Goal: Download file/media

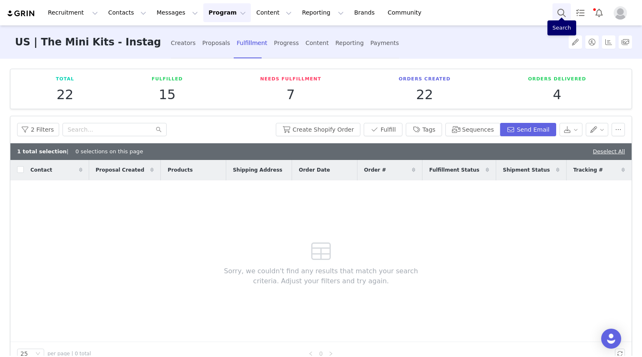
click at [559, 15] on button "Search" at bounding box center [562, 12] width 18 height 19
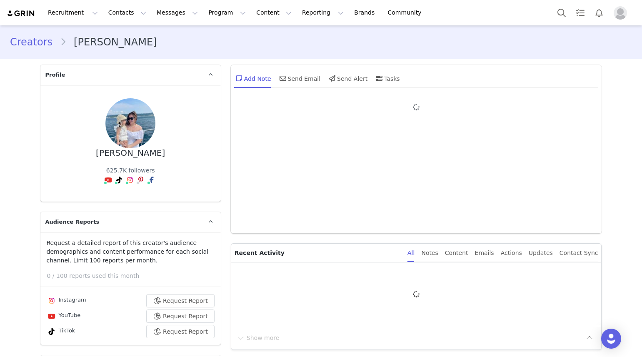
type input "+1 ([GEOGRAPHIC_DATA])"
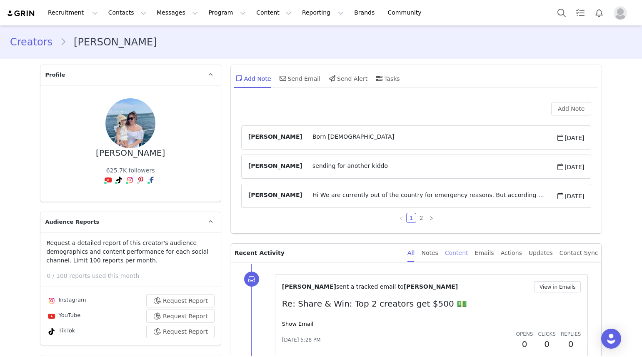
click at [467, 251] on div "Content" at bounding box center [456, 253] width 23 height 19
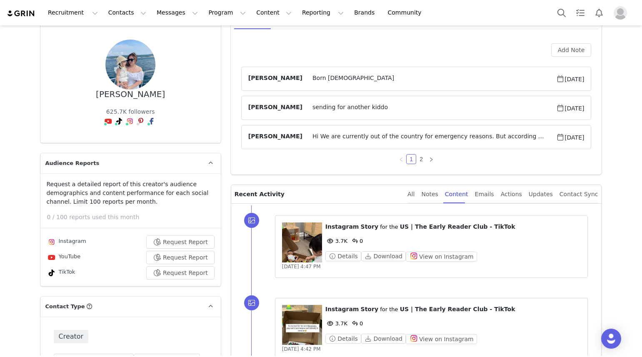
scroll to position [155, 0]
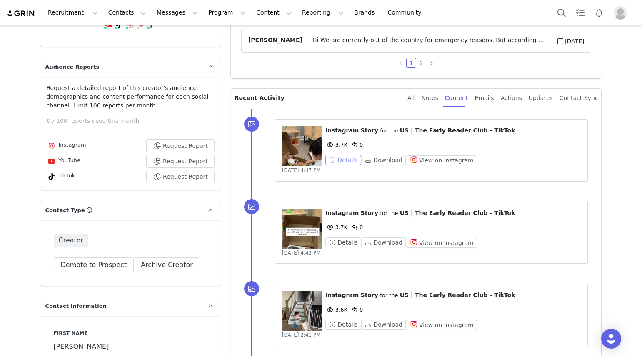
click at [342, 158] on button "Details" at bounding box center [344, 160] width 36 height 10
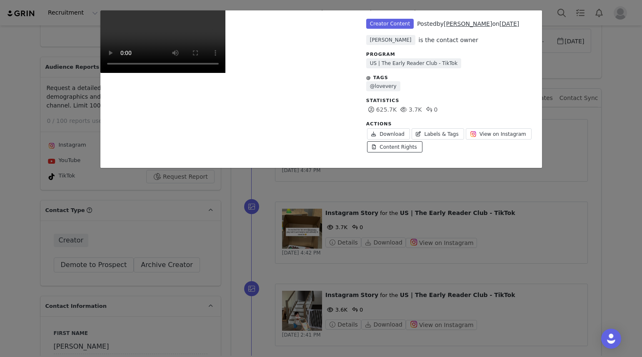
click at [406, 146] on link "Content Rights" at bounding box center [394, 146] width 55 height 11
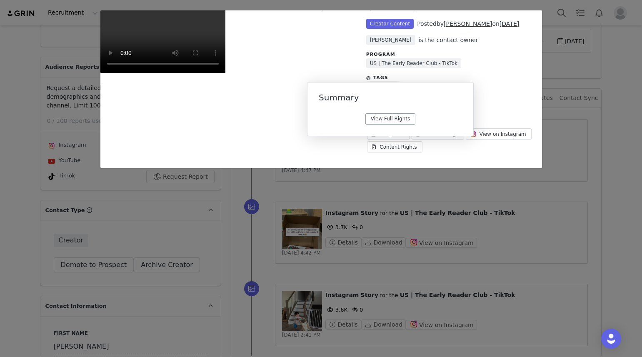
click at [408, 114] on link "View Full Rights" at bounding box center [391, 118] width 50 height 11
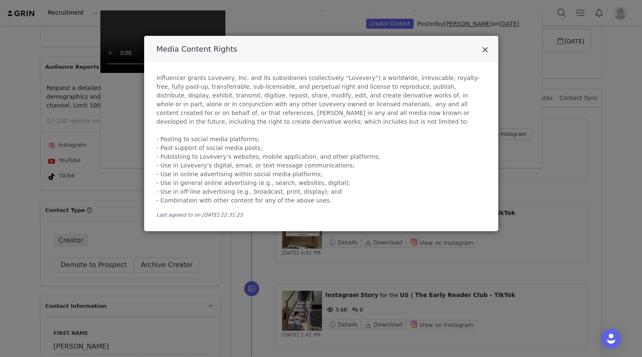
click at [486, 53] on icon "Close" at bounding box center [485, 50] width 6 height 8
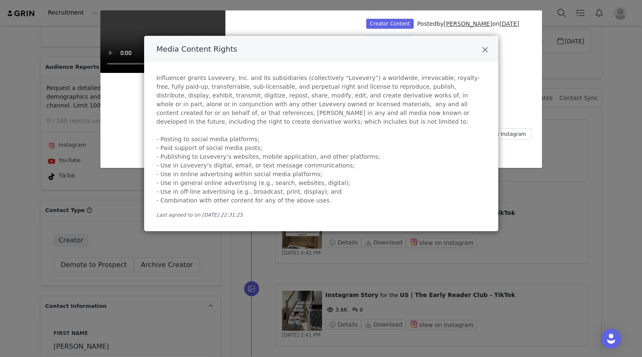
click at [601, 130] on div "Unlabeled Creator Content Posted by Roxan Laserna on Sep 29, 2025 Anne-Sophie B…" at bounding box center [321, 178] width 642 height 357
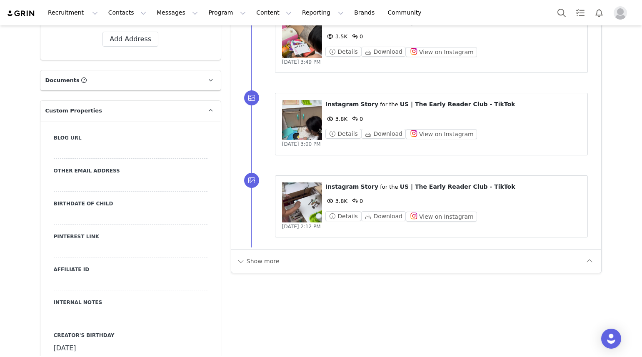
scroll to position [845, 0]
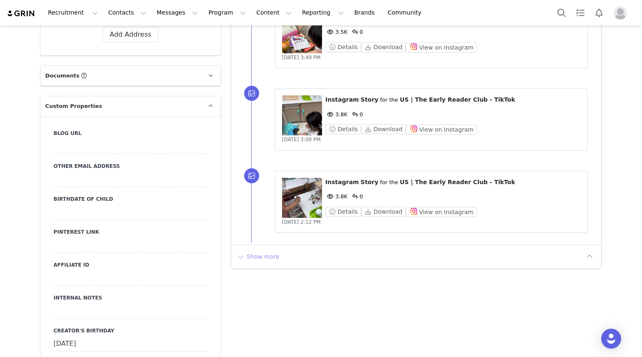
click at [248, 254] on button "Show more" at bounding box center [258, 256] width 44 height 13
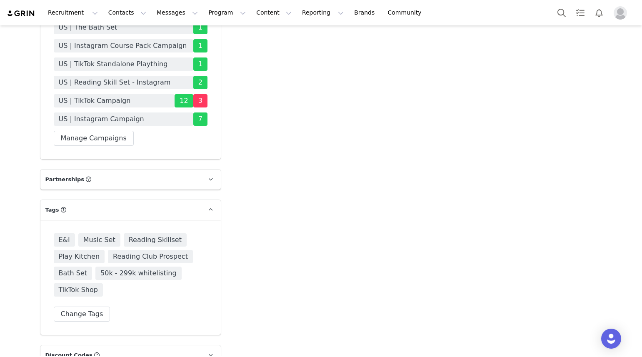
scroll to position [1643, 0]
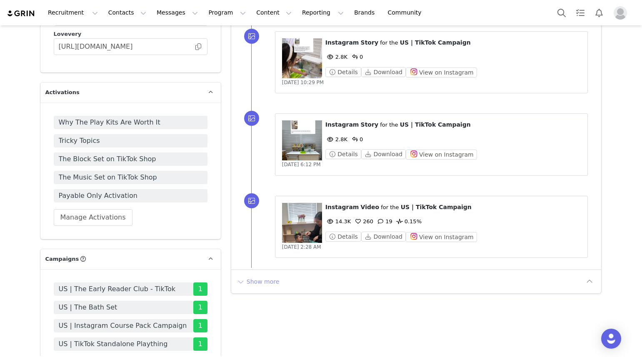
click at [257, 280] on button "Show more" at bounding box center [258, 281] width 44 height 13
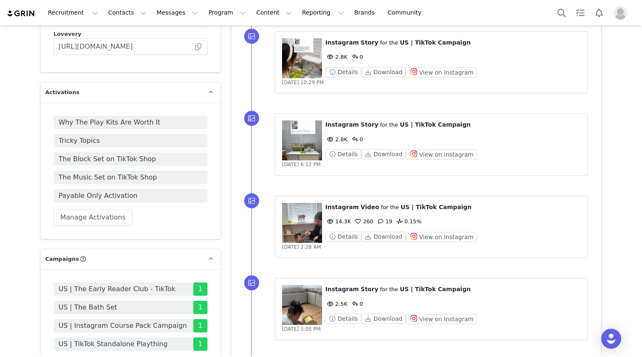
scroll to position [2482, 0]
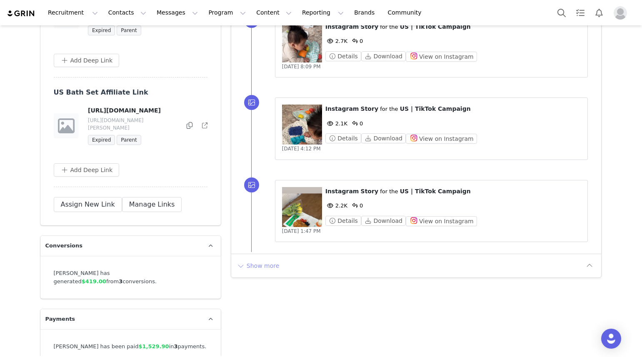
click at [260, 265] on button "Show more" at bounding box center [258, 265] width 44 height 13
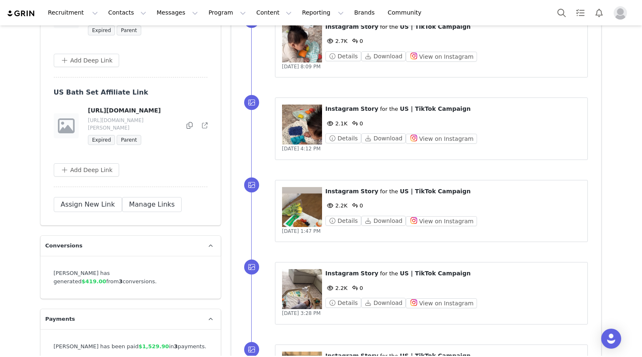
scroll to position [3234, 0]
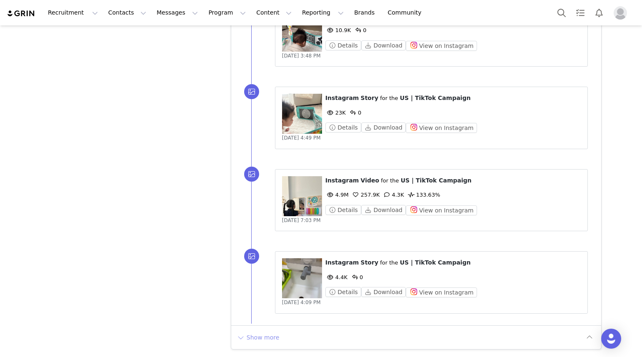
click at [261, 331] on div "Show more" at bounding box center [416, 338] width 371 height 24
click at [257, 339] on button "Show more" at bounding box center [258, 337] width 44 height 13
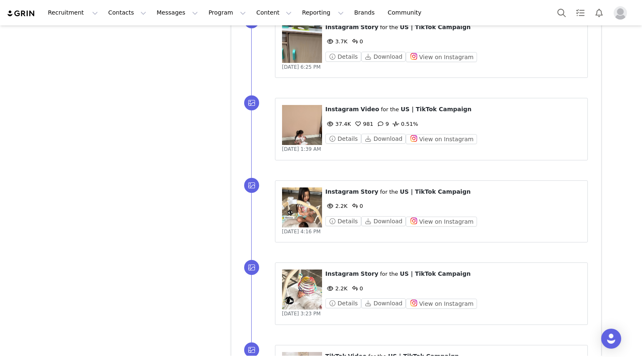
scroll to position [4057, 0]
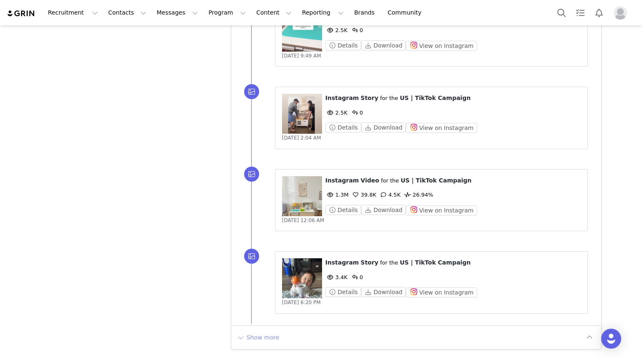
click at [265, 335] on button "Show more" at bounding box center [258, 337] width 44 height 13
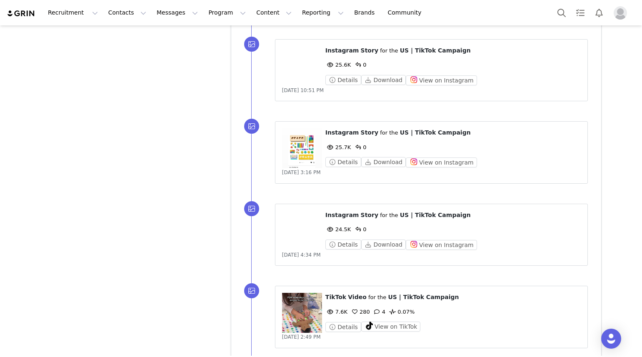
scroll to position [4880, 0]
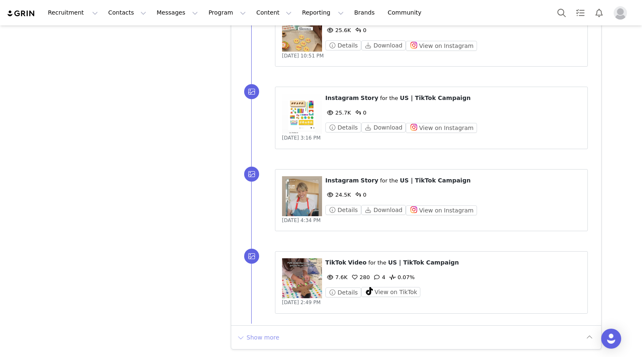
click at [258, 338] on button "Show more" at bounding box center [258, 337] width 44 height 13
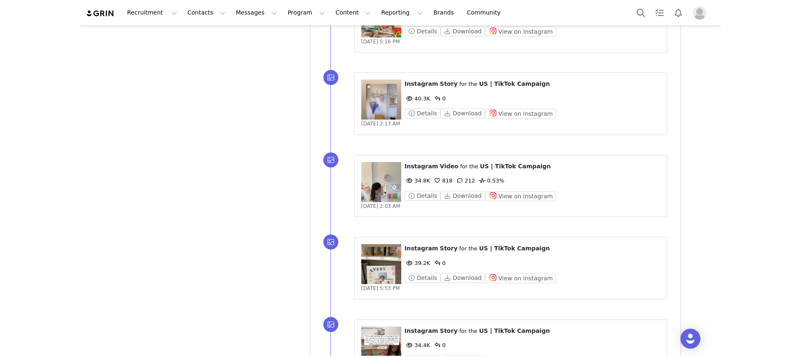
scroll to position [5704, 0]
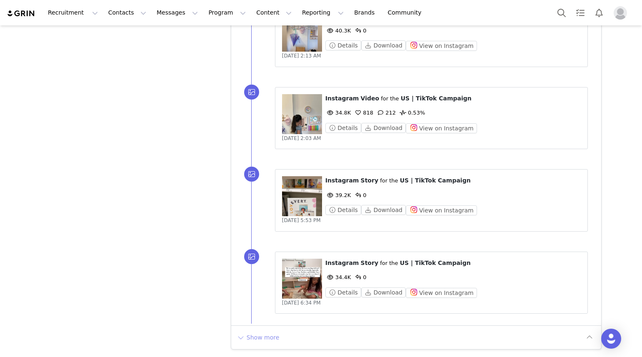
click at [259, 341] on button "Show more" at bounding box center [258, 337] width 44 height 13
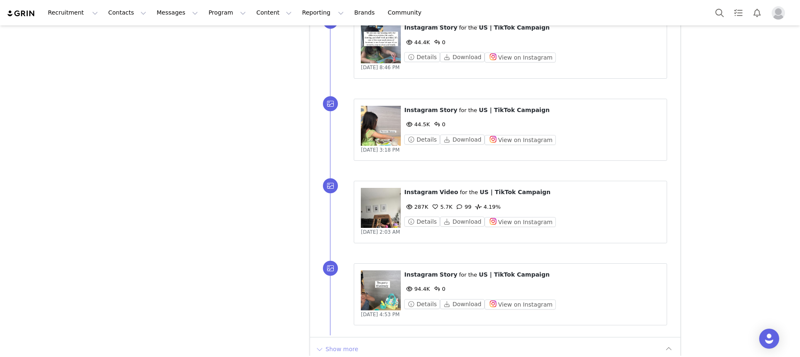
scroll to position [6527, 0]
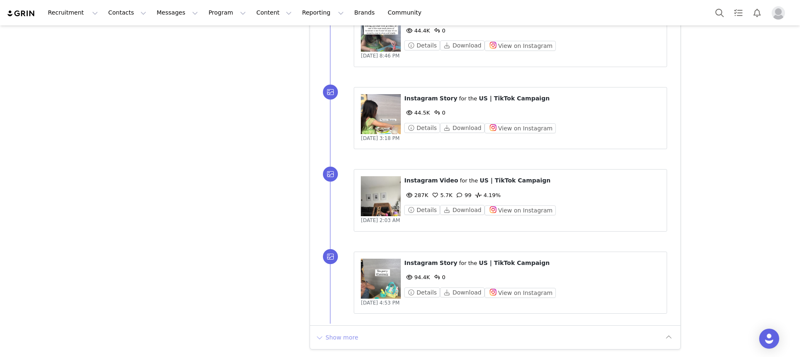
click at [342, 338] on button "Show more" at bounding box center [337, 337] width 44 height 13
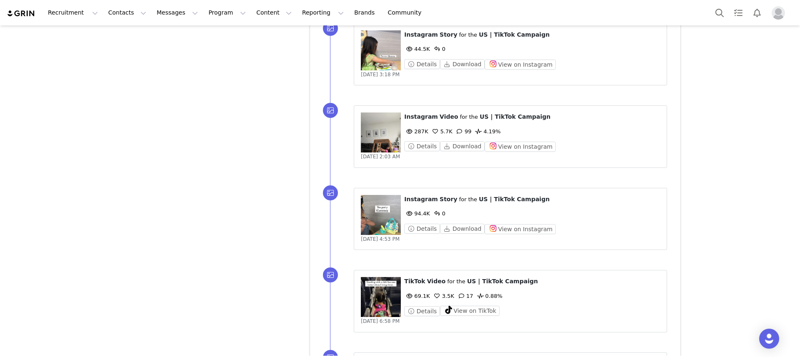
scroll to position [7350, 0]
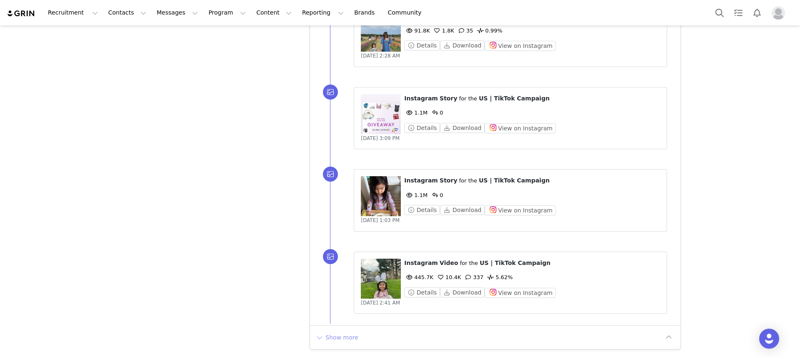
click at [333, 338] on button "Show more" at bounding box center [337, 337] width 44 height 13
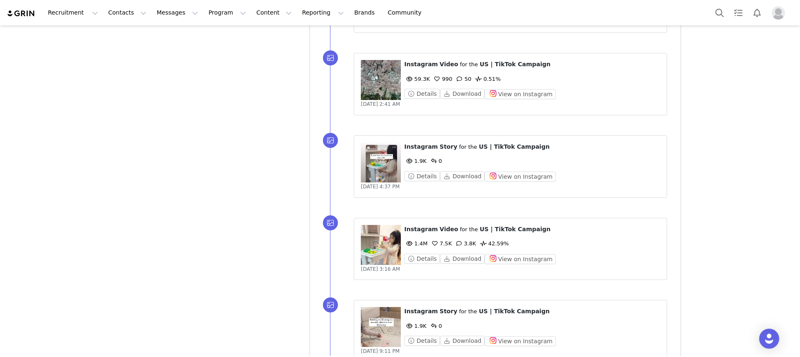
scroll to position [8174, 0]
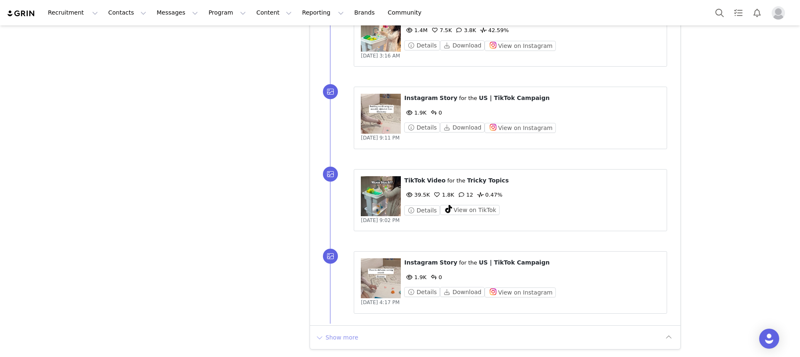
click at [348, 340] on button "Show more" at bounding box center [337, 337] width 44 height 13
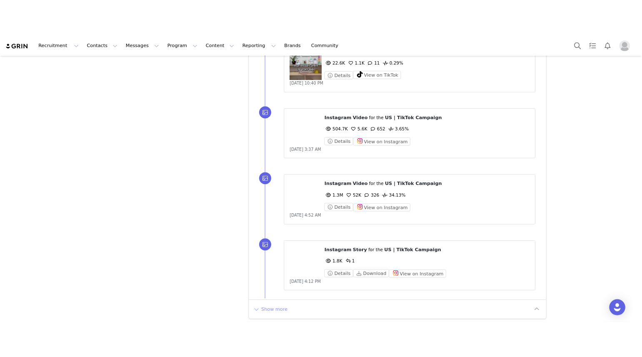
scroll to position [8949, 0]
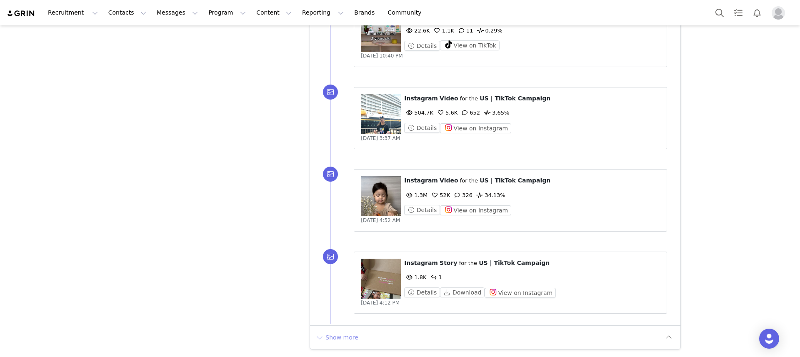
click at [341, 343] on button "Show more" at bounding box center [337, 337] width 44 height 13
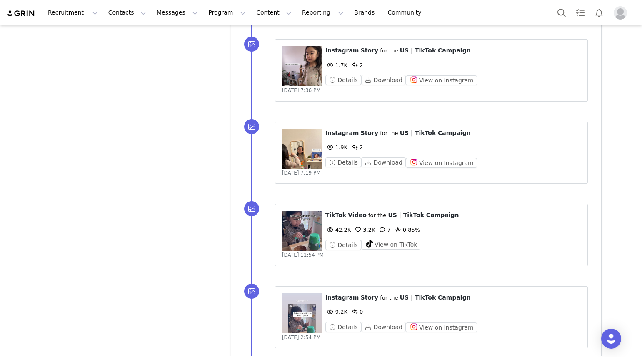
scroll to position [9772, 0]
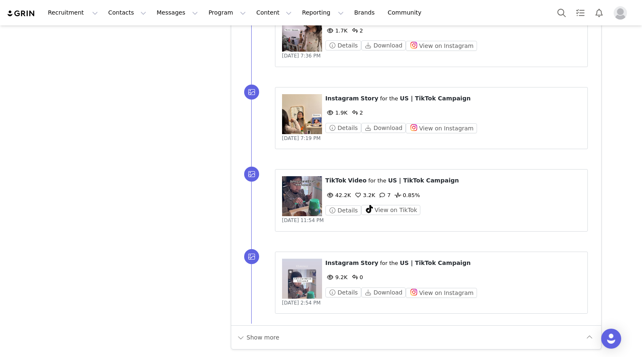
click at [292, 199] on figure at bounding box center [302, 196] width 40 height 40
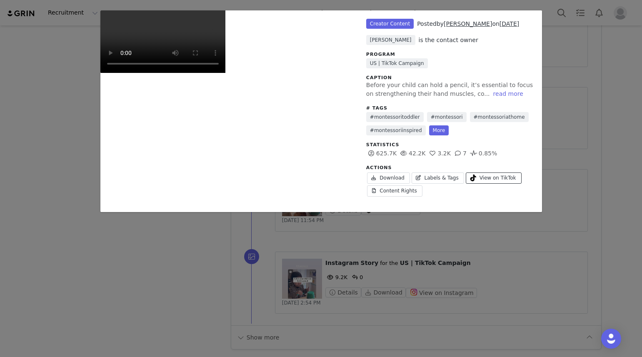
click at [499, 178] on span "View on TikTok" at bounding box center [498, 178] width 37 height 8
click at [585, 70] on div "Unlabeled Creator Content Posted by Roxan Laserna on Dec 4, 2023 Anne-Sophie Bo…" at bounding box center [321, 178] width 642 height 357
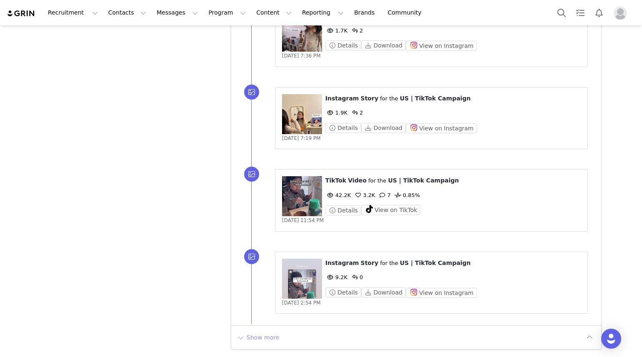
click at [242, 337] on button "Show more" at bounding box center [258, 337] width 44 height 13
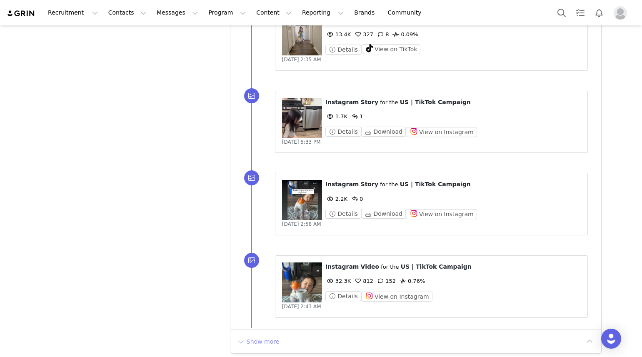
scroll to position [10595, 0]
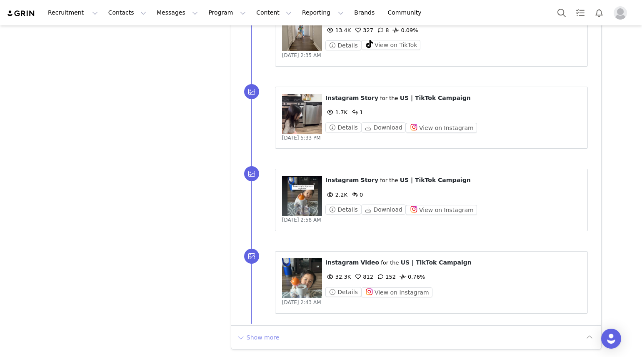
click at [257, 337] on button "Show more" at bounding box center [258, 337] width 44 height 13
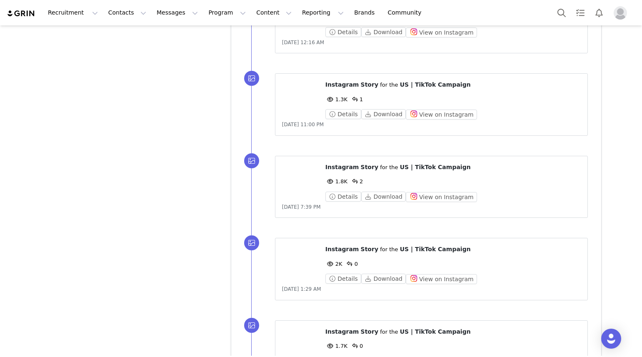
scroll to position [11419, 0]
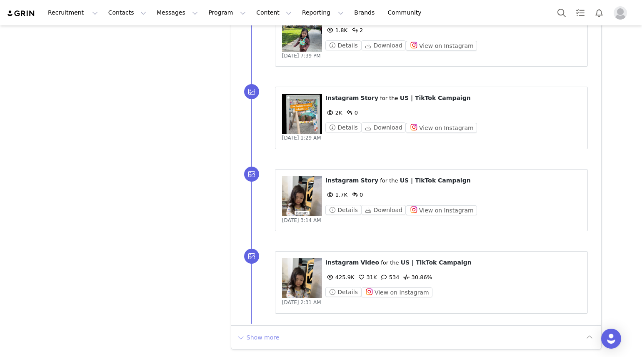
click at [252, 334] on button "Show more" at bounding box center [258, 337] width 44 height 13
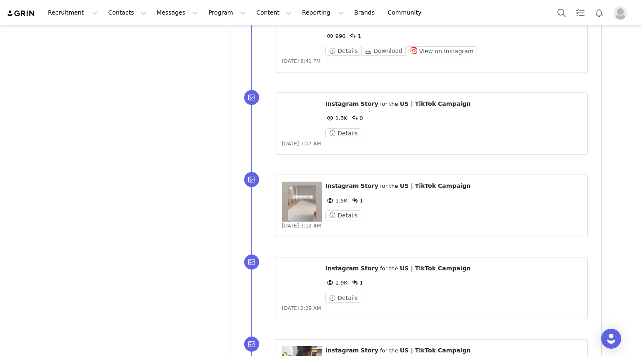
scroll to position [12242, 0]
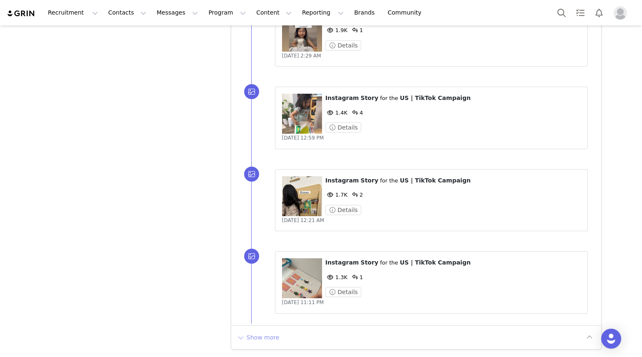
click at [261, 333] on button "Show more" at bounding box center [258, 337] width 44 height 13
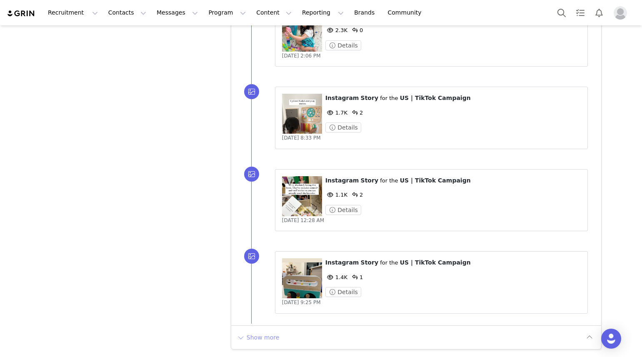
click at [266, 336] on button "Show more" at bounding box center [258, 337] width 44 height 13
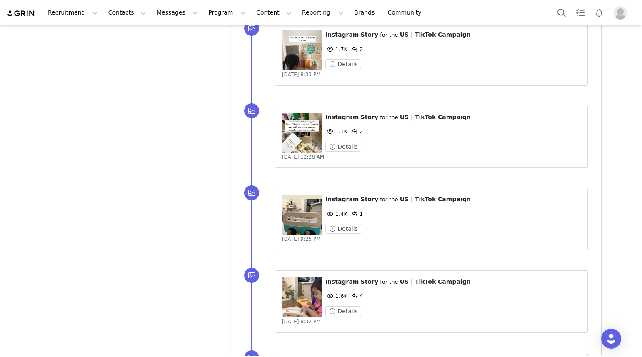
scroll to position [13888, 0]
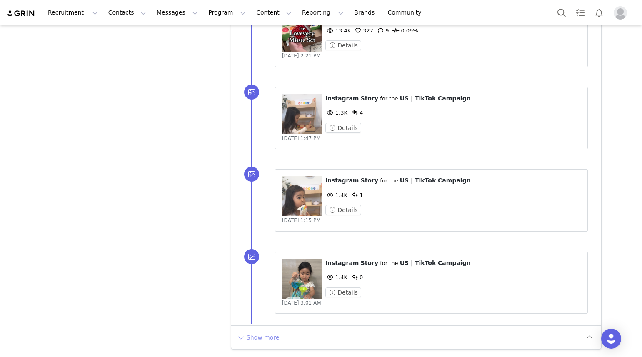
click at [260, 338] on button "Show more" at bounding box center [258, 337] width 44 height 13
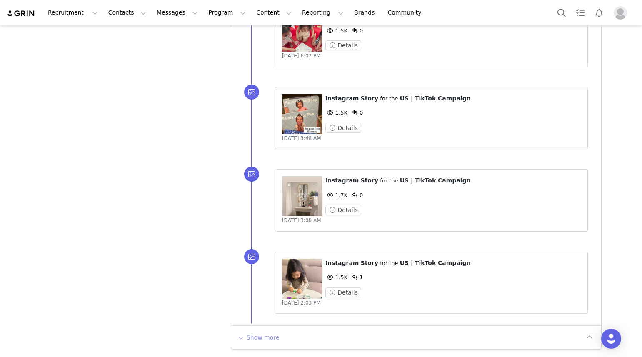
click at [269, 341] on button "Show more" at bounding box center [258, 337] width 44 height 13
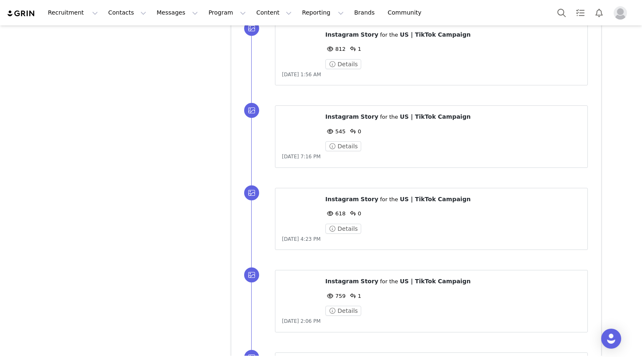
scroll to position [16359, 0]
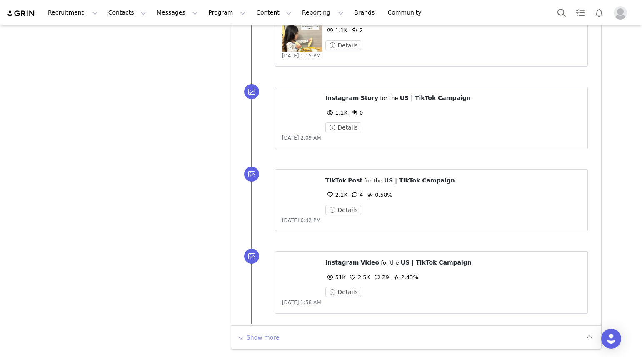
click at [256, 336] on button "Show more" at bounding box center [258, 337] width 44 height 13
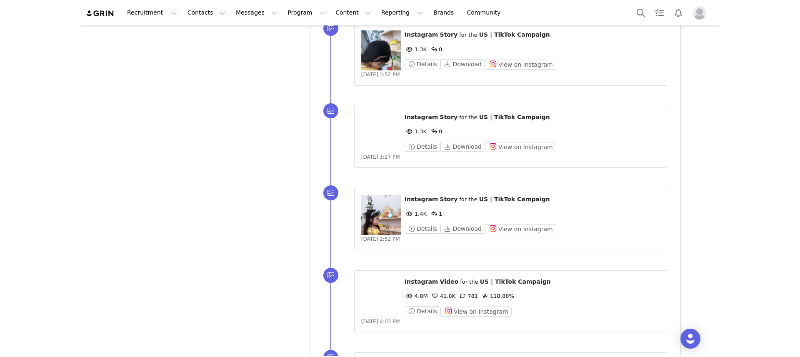
scroll to position [18005, 0]
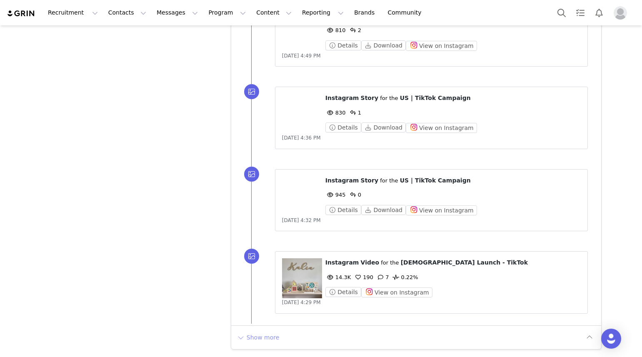
click at [259, 343] on button "Show more" at bounding box center [258, 337] width 44 height 13
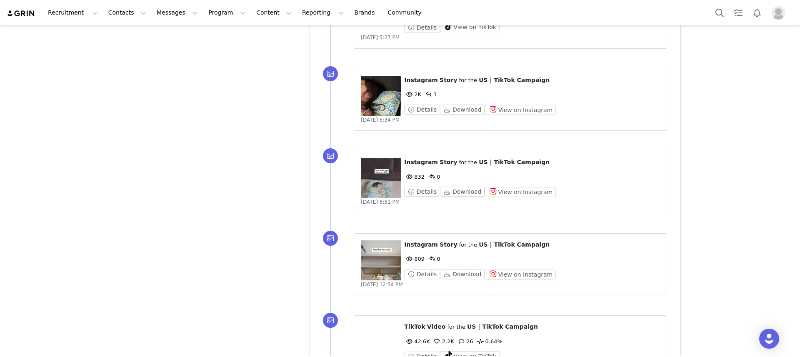
scroll to position [19595, 0]
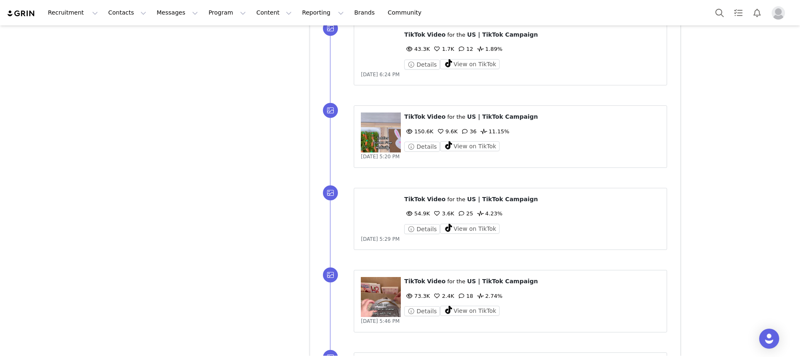
scroll to position [20475, 0]
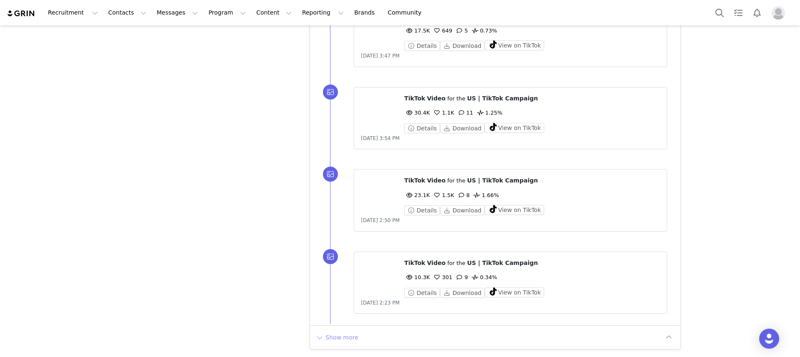
click at [325, 337] on button "Show more" at bounding box center [337, 337] width 44 height 13
click at [376, 182] on figure at bounding box center [381, 196] width 40 height 40
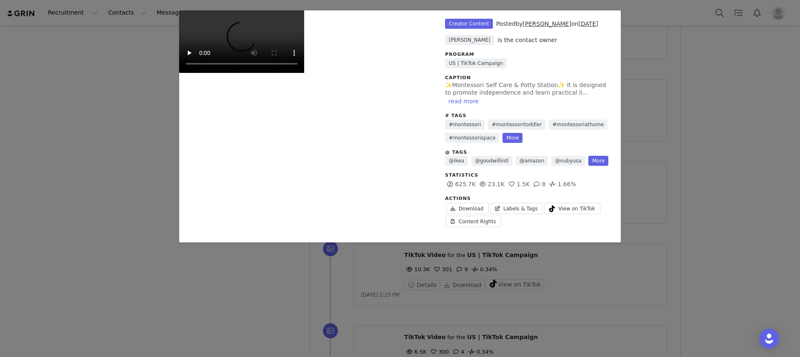
click at [642, 155] on div "Unlabeled Creator Content Posted by Roxan Laserna on Nov 2, 2022 Anne-Sophie Bo…" at bounding box center [400, 178] width 800 height 357
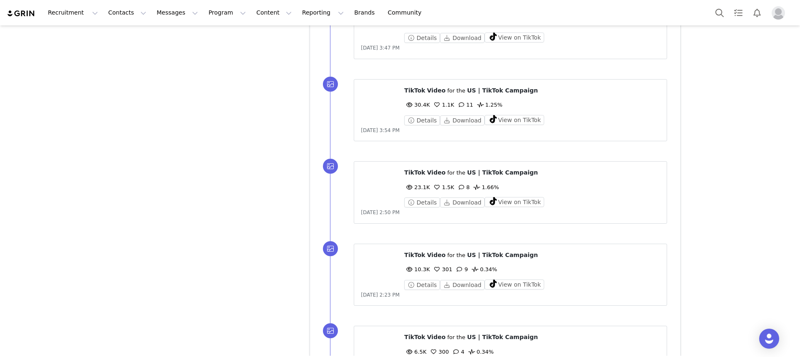
click at [376, 102] on div at bounding box center [400, 178] width 800 height 357
click at [373, 107] on div at bounding box center [400, 178] width 800 height 357
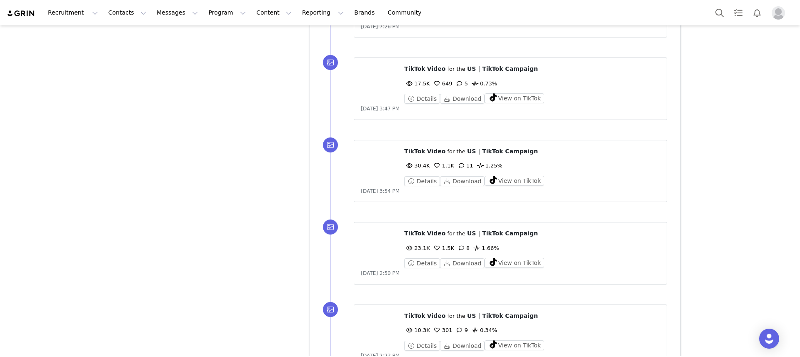
click at [376, 166] on figure at bounding box center [381, 167] width 40 height 40
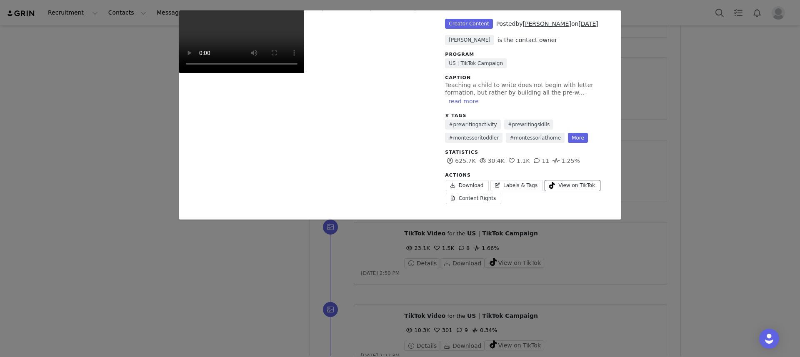
click at [581, 182] on span "View on TikTok" at bounding box center [577, 186] width 37 height 8
click at [472, 180] on link "Download" at bounding box center [467, 185] width 43 height 11
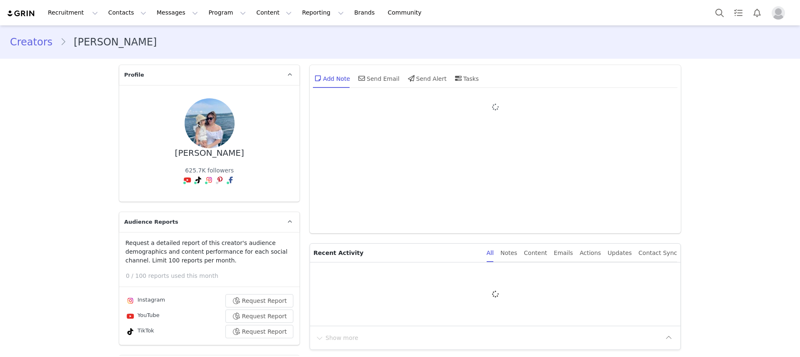
type input "+1 ([GEOGRAPHIC_DATA])"
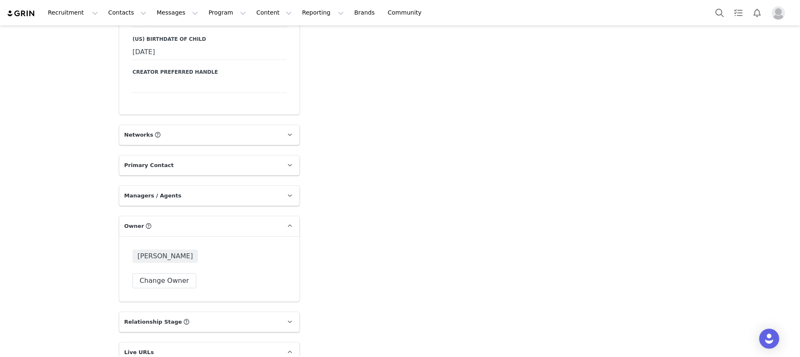
scroll to position [1065, 0]
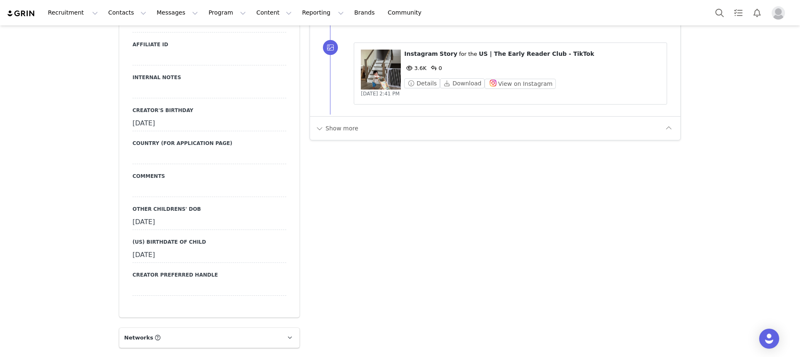
click at [336, 120] on div "Show more" at bounding box center [495, 128] width 371 height 24
click at [338, 129] on button "Show more" at bounding box center [337, 128] width 44 height 13
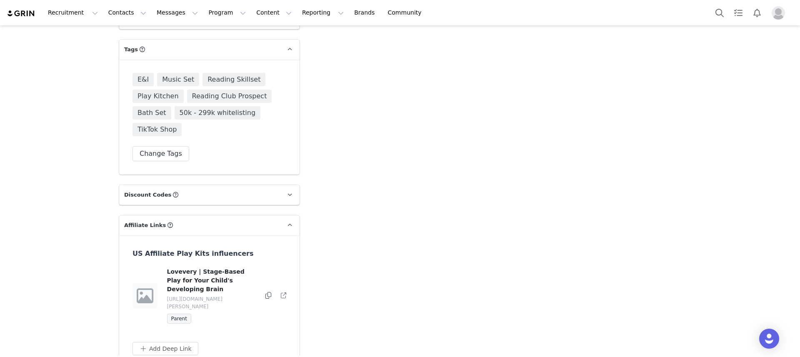
scroll to position [2010, 0]
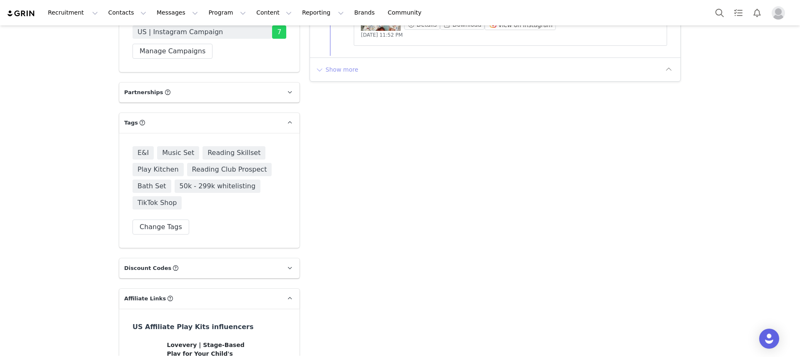
click at [335, 64] on div "Show more" at bounding box center [495, 70] width 371 height 24
click at [331, 59] on div "Show more" at bounding box center [495, 70] width 371 height 24
click at [342, 74] on button "Show more" at bounding box center [337, 69] width 44 height 13
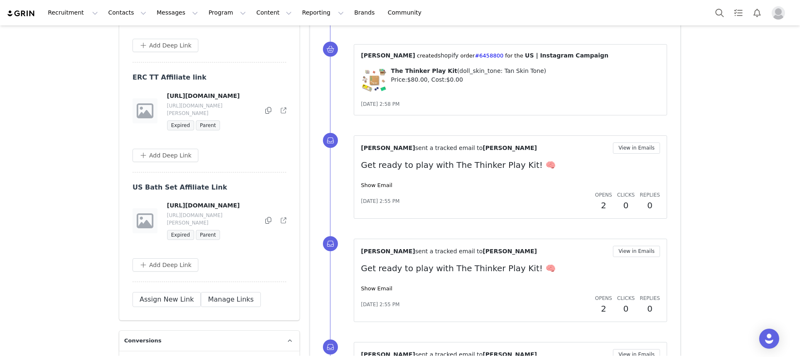
scroll to position [2686, 0]
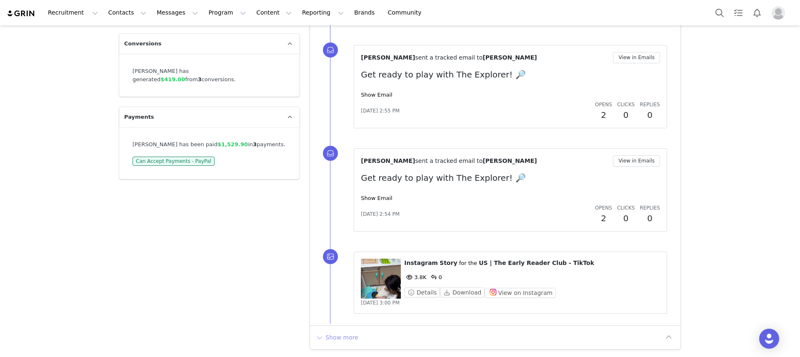
click at [340, 337] on button "Show more" at bounding box center [337, 337] width 44 height 13
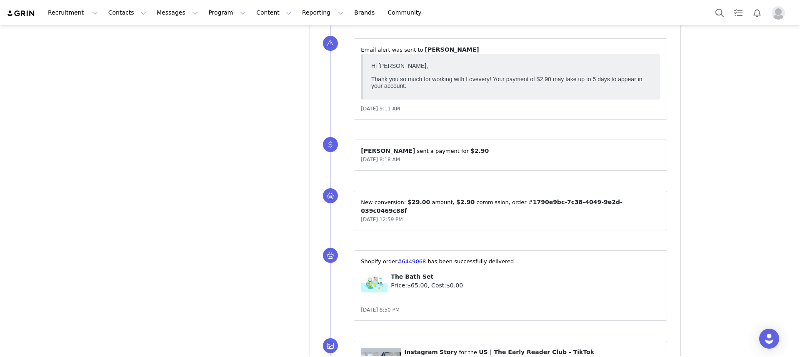
scroll to position [3474, 0]
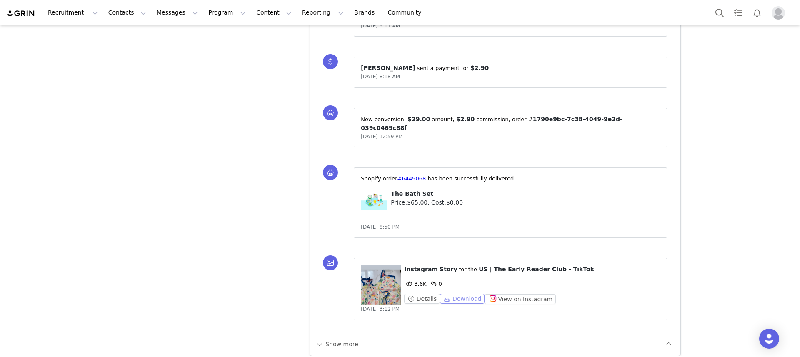
click at [450, 294] on button "Download" at bounding box center [462, 299] width 45 height 10
click at [323, 338] on button "Show more" at bounding box center [337, 344] width 44 height 13
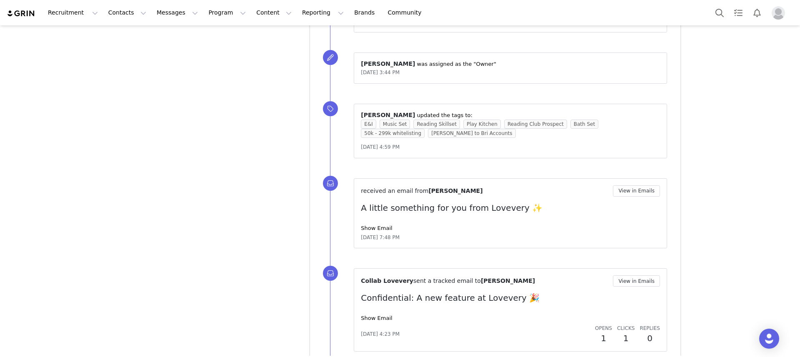
scroll to position [4370, 0]
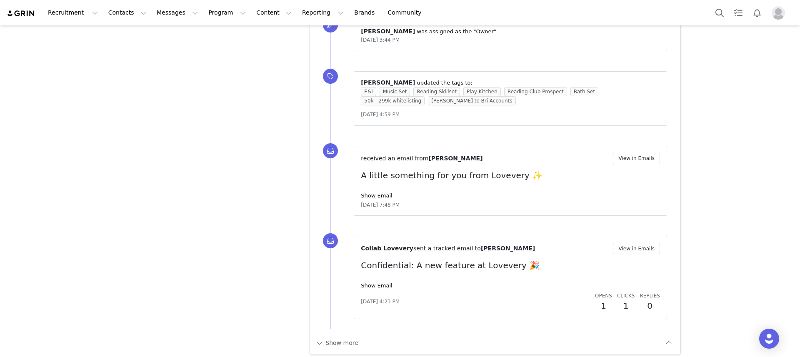
click at [328, 336] on button "Show more" at bounding box center [337, 342] width 44 height 13
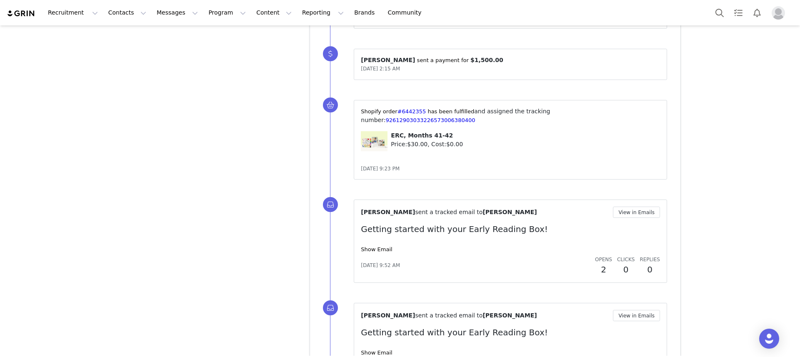
scroll to position [5292, 0]
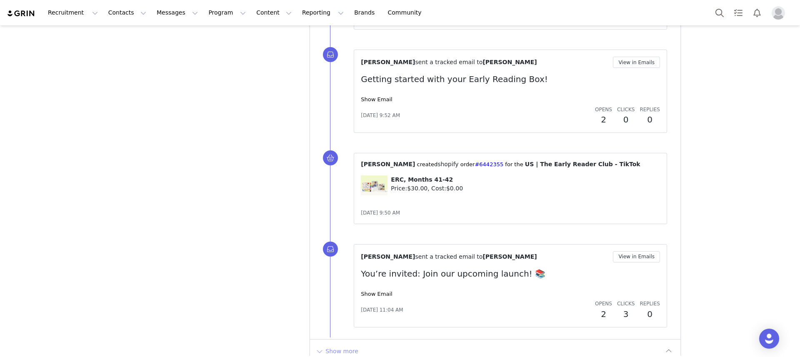
click at [333, 345] on button "Show more" at bounding box center [337, 351] width 44 height 13
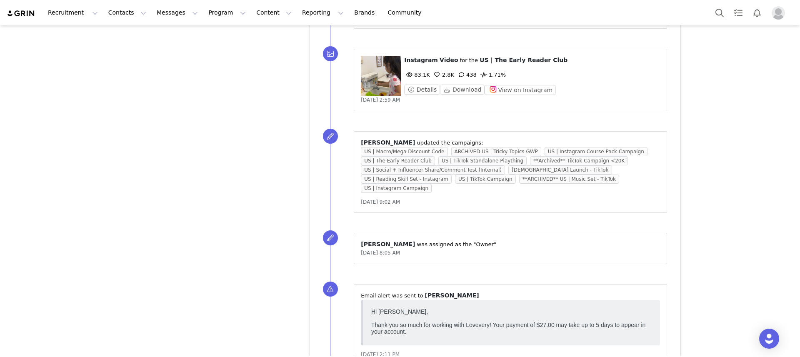
scroll to position [6112, 0]
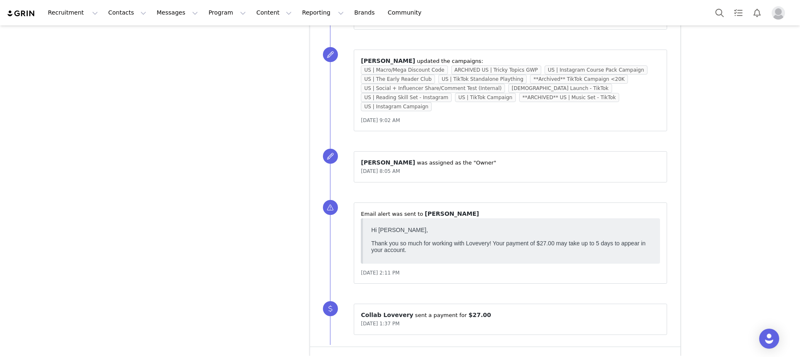
click at [337, 352] on button "Show more" at bounding box center [337, 358] width 44 height 13
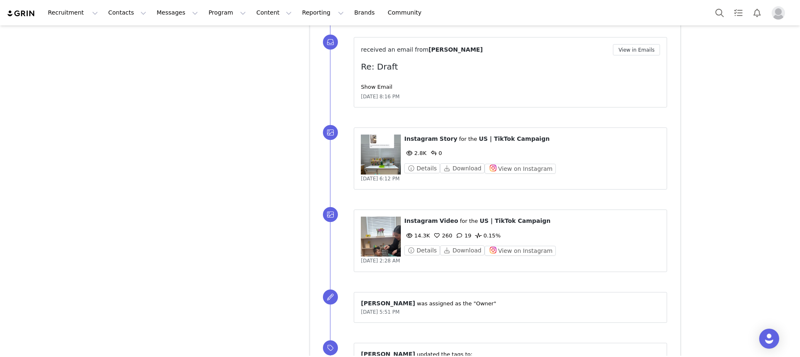
scroll to position [6975, 0]
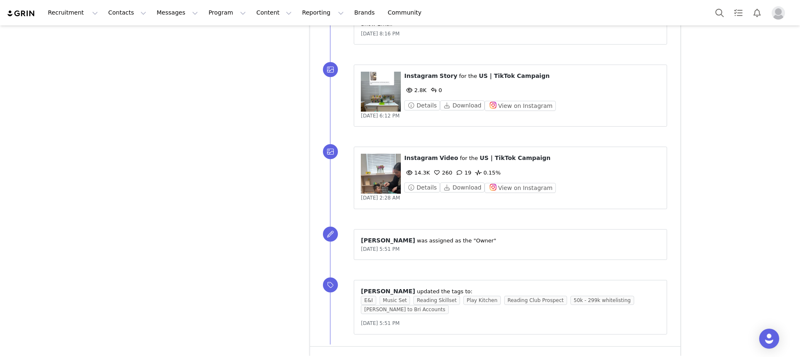
click at [339, 352] on button "Show more" at bounding box center [337, 358] width 44 height 13
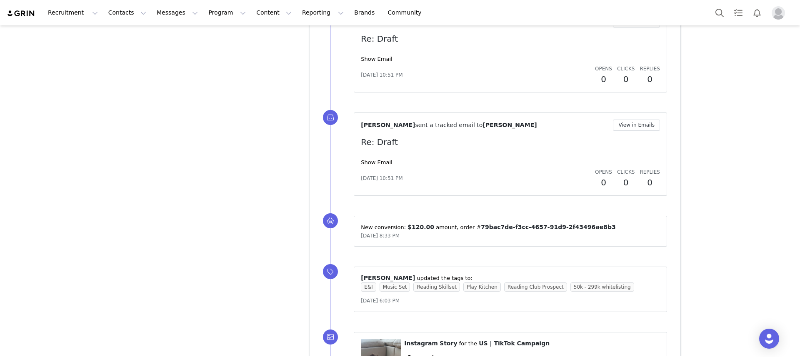
scroll to position [7859, 0]
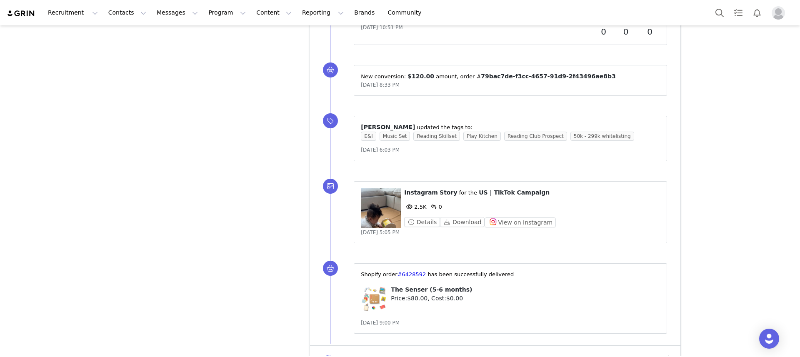
click at [341, 351] on button "Show more" at bounding box center [337, 357] width 44 height 13
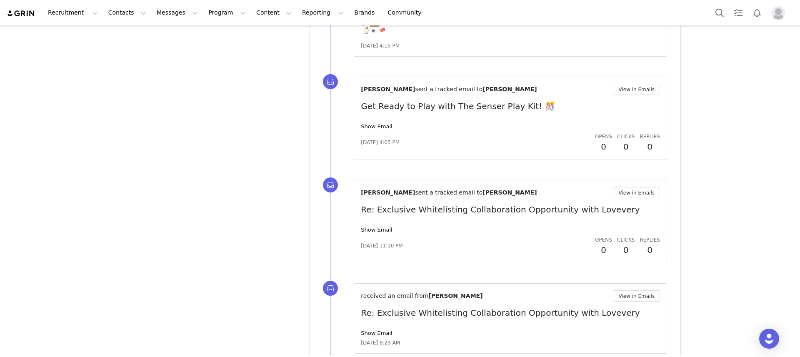
scroll to position [8829, 0]
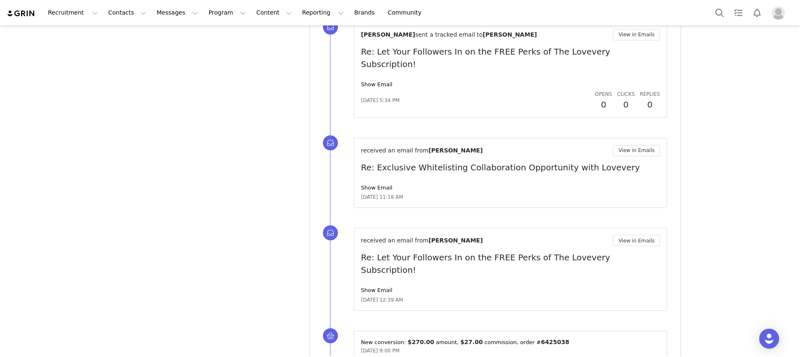
scroll to position [9767, 0]
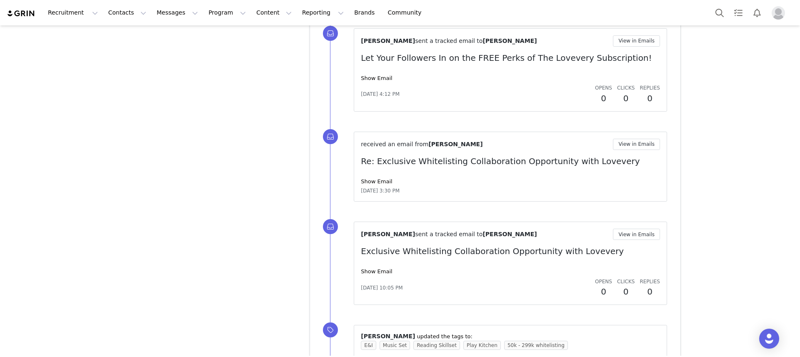
scroll to position [10750, 0]
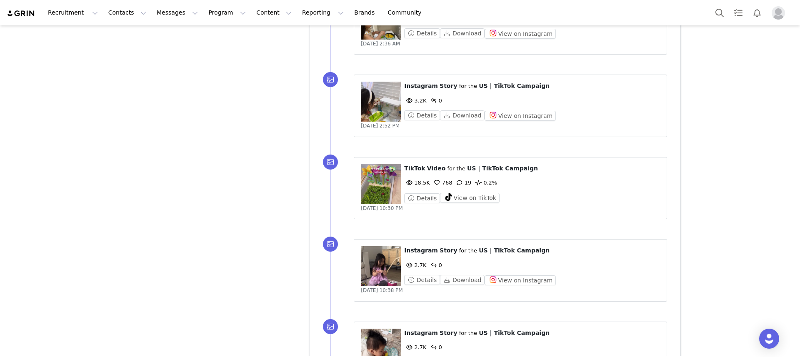
scroll to position [11614, 0]
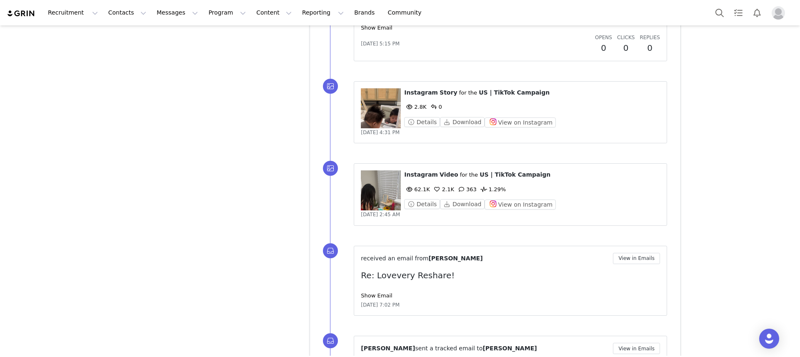
scroll to position [14462, 0]
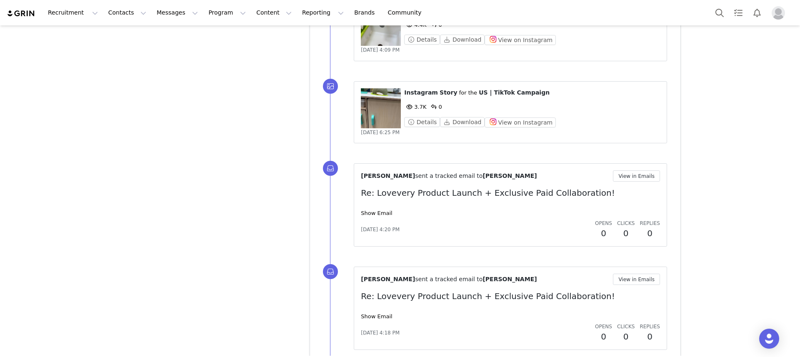
scroll to position [16319, 0]
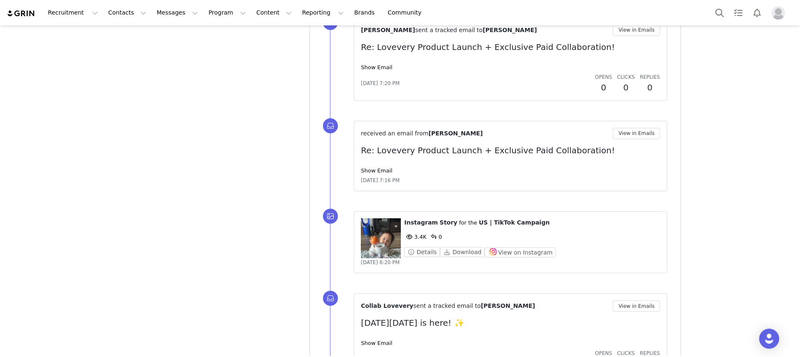
scroll to position [19121, 0]
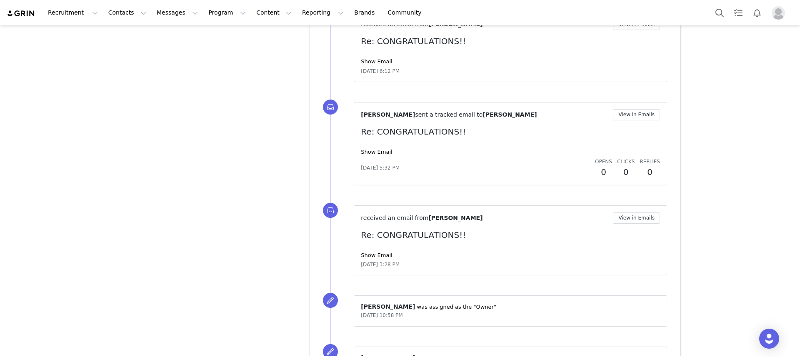
scroll to position [19969, 0]
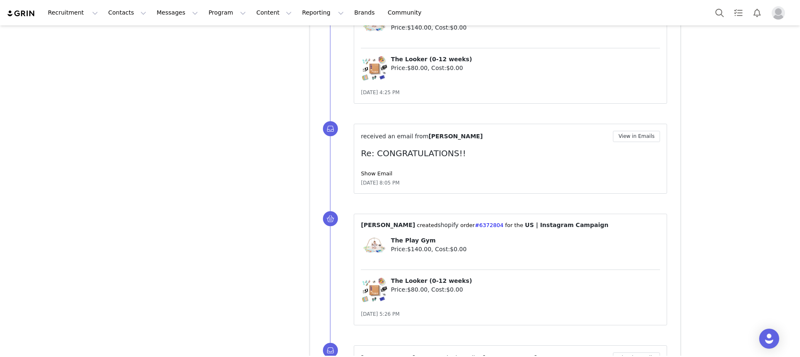
scroll to position [20998, 0]
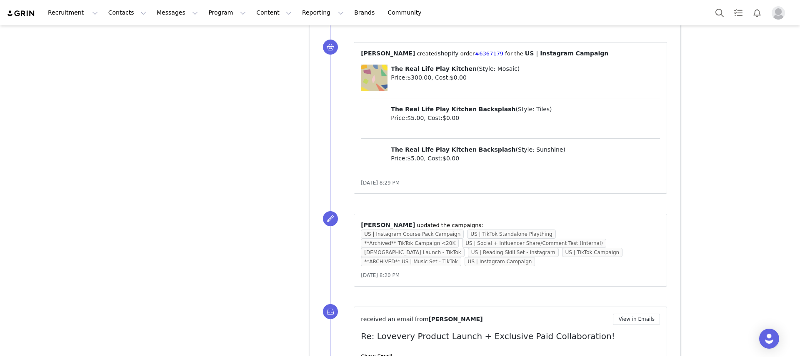
scroll to position [22028, 0]
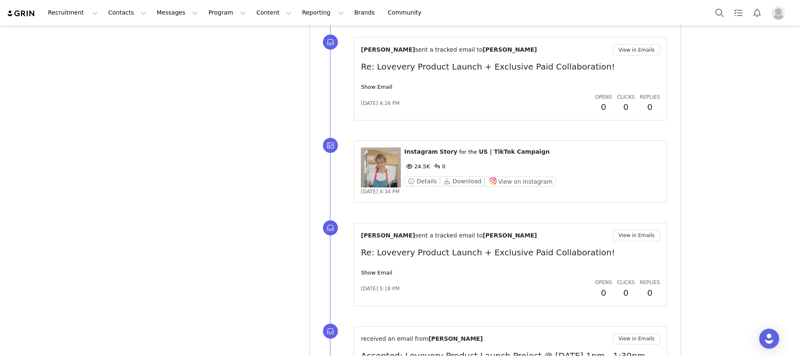
scroll to position [24872, 0]
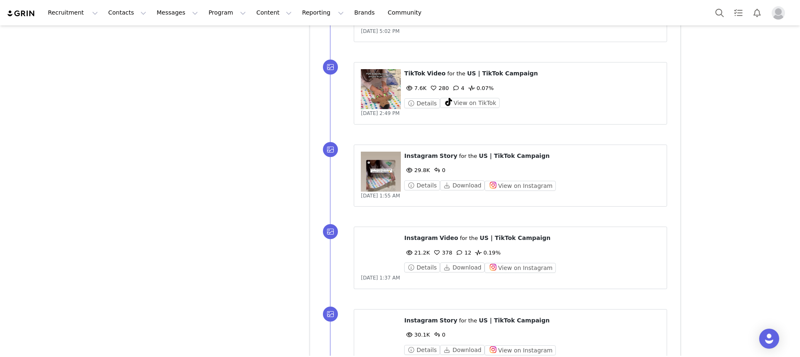
scroll to position [0, 0]
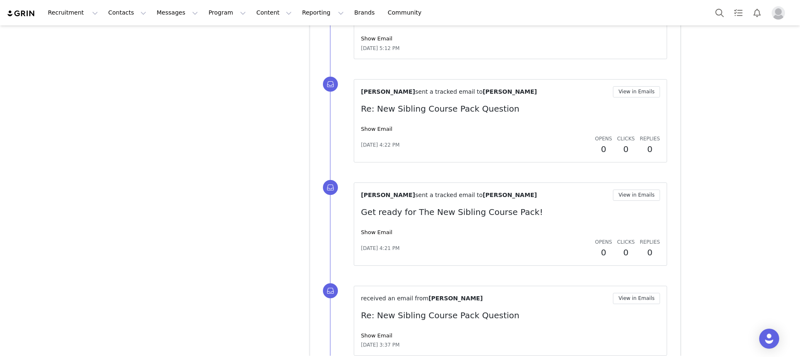
scroll to position [27488, 0]
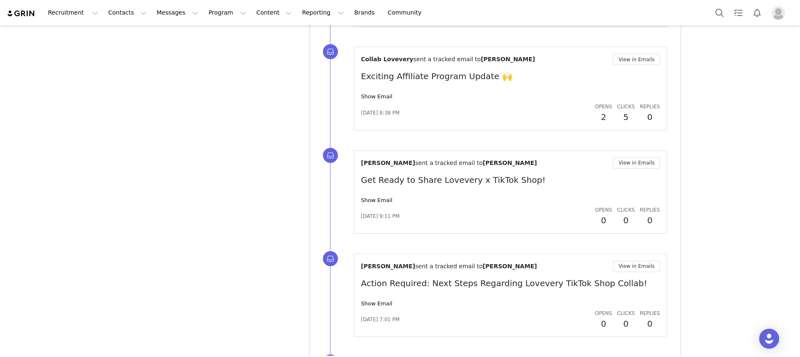
scroll to position [30281, 0]
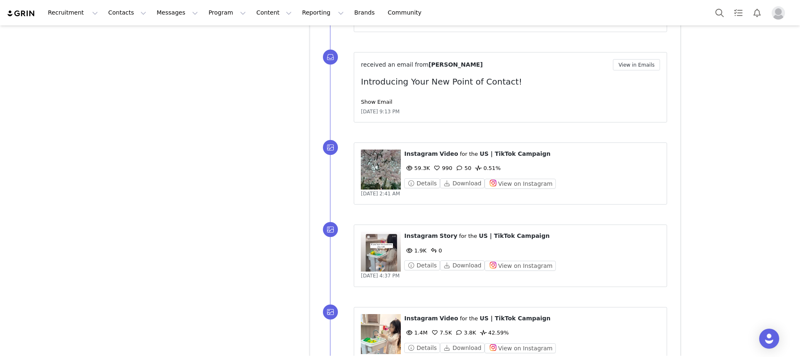
scroll to position [32886, 0]
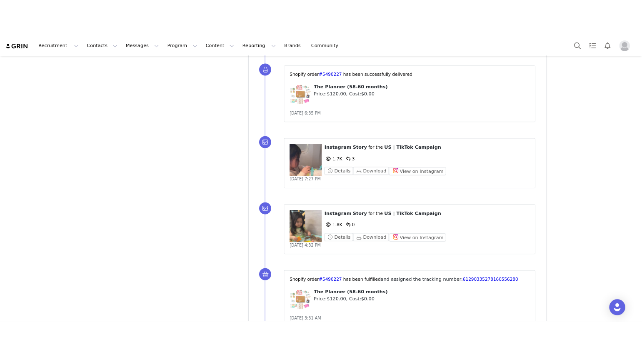
scroll to position [36453, 0]
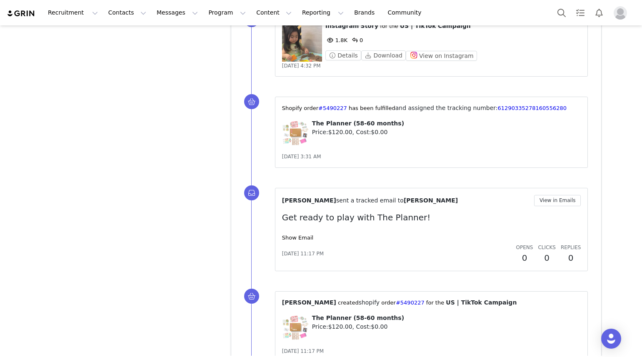
drag, startPoint x: 237, startPoint y: 337, endPoint x: 277, endPoint y: 317, distance: 45.1
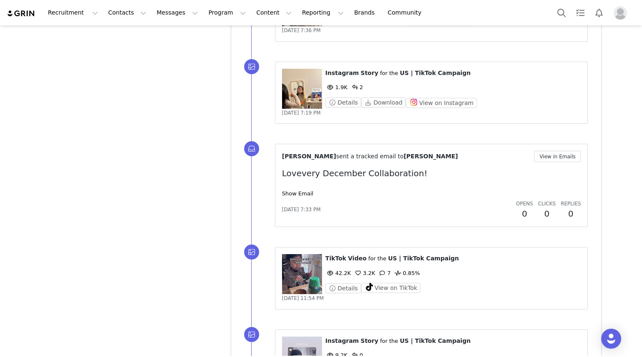
scroll to position [36940, 0]
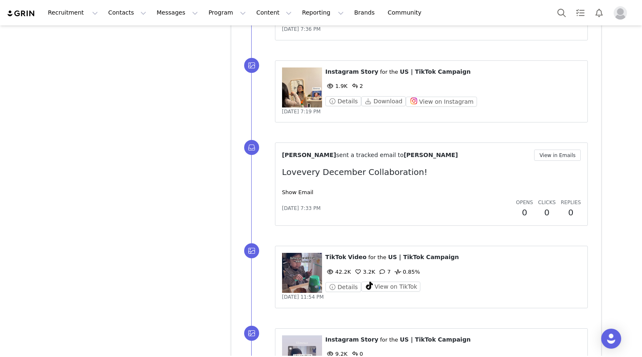
click at [302, 253] on figure at bounding box center [302, 273] width 40 height 40
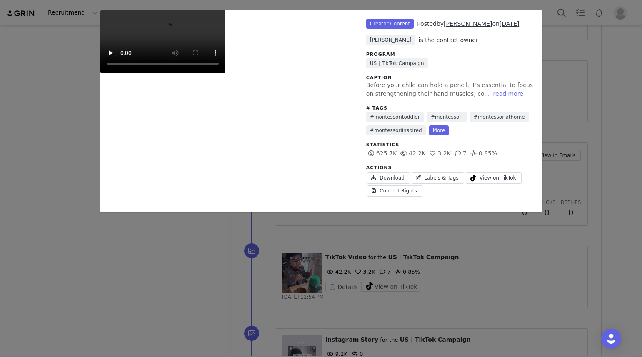
click at [603, 139] on div "Unlabeled Creator Content Posted by Roxan Laserna on Dec 4, 2023 Anne-Sophie Bo…" at bounding box center [321, 178] width 642 height 357
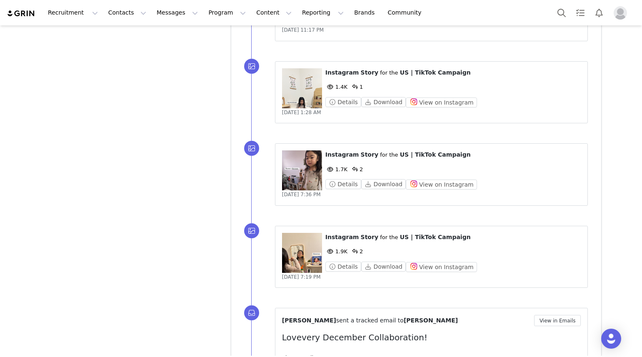
scroll to position [37339, 0]
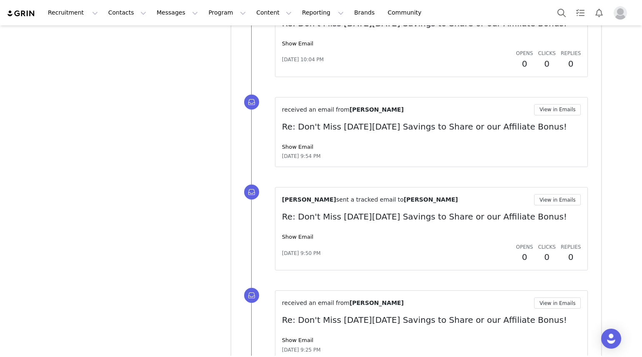
scroll to position [38263, 0]
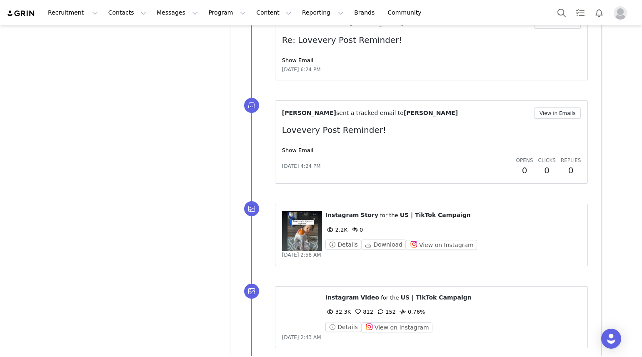
scroll to position [39121, 0]
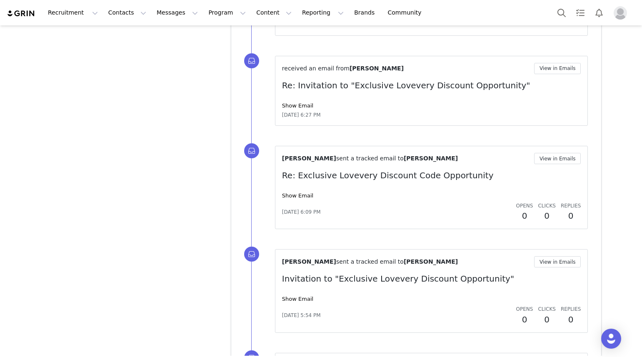
scroll to position [41077, 0]
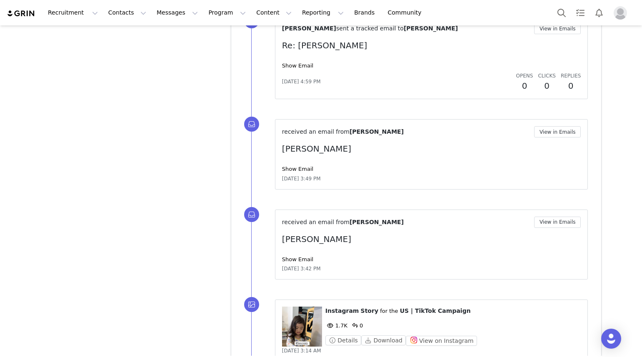
scroll to position [42085, 0]
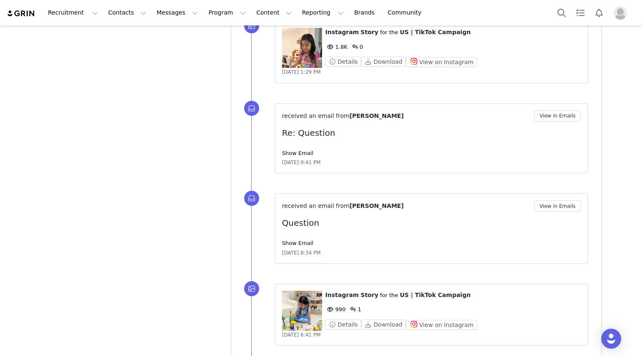
scroll to position [42917, 0]
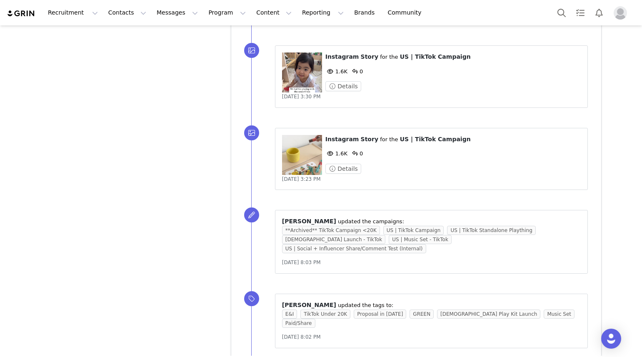
scroll to position [46370, 0]
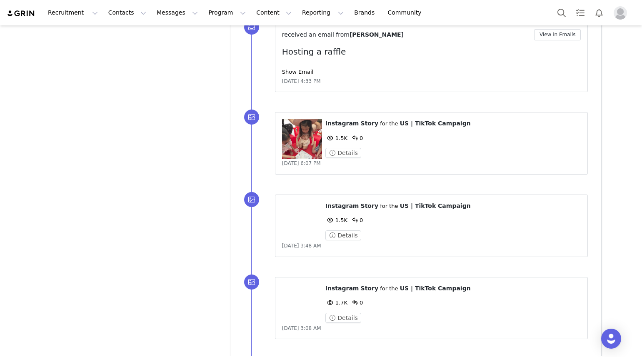
scroll to position [48135, 0]
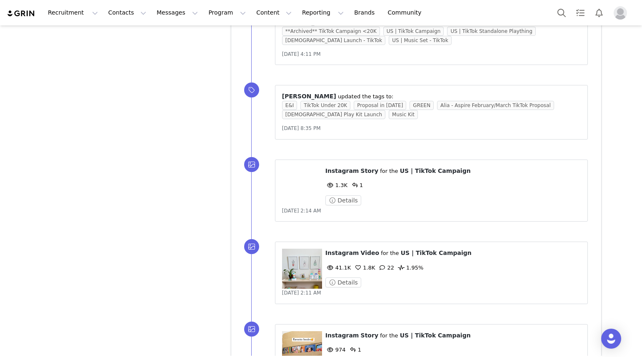
scroll to position [50664, 0]
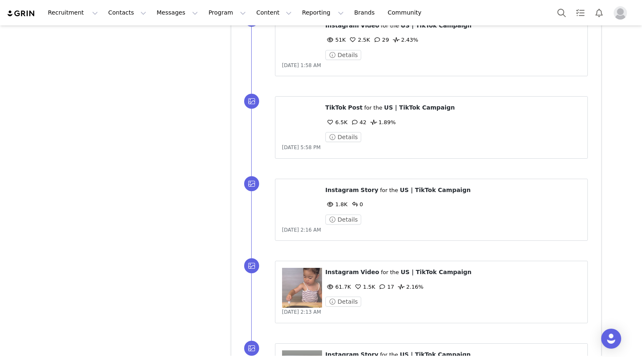
scroll to position [51546, 0]
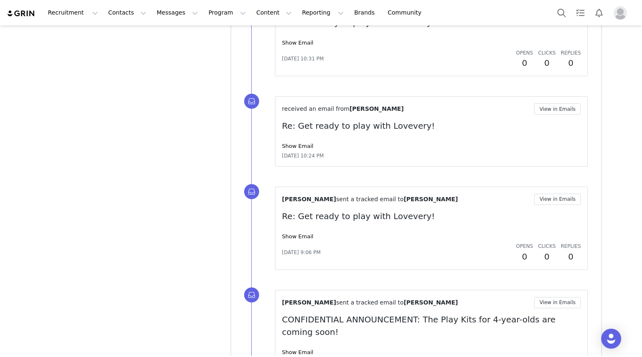
scroll to position [0, 0]
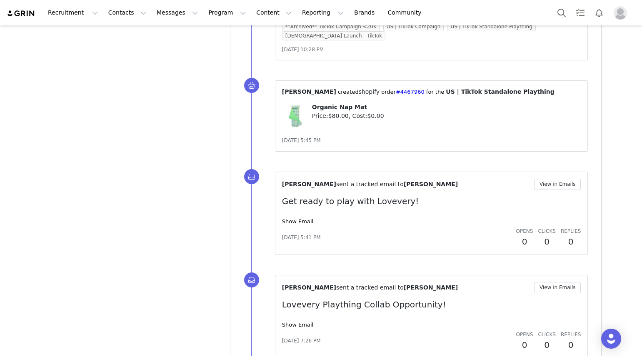
scroll to position [56124, 0]
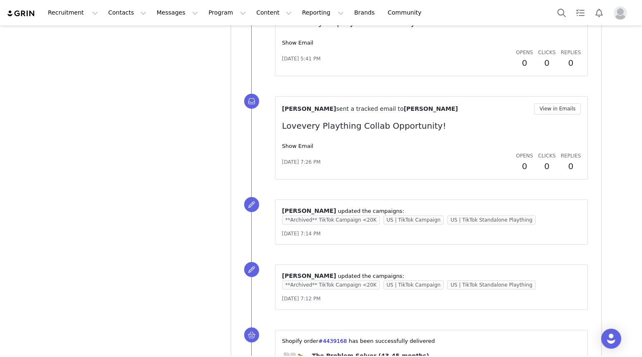
scroll to position [57008, 0]
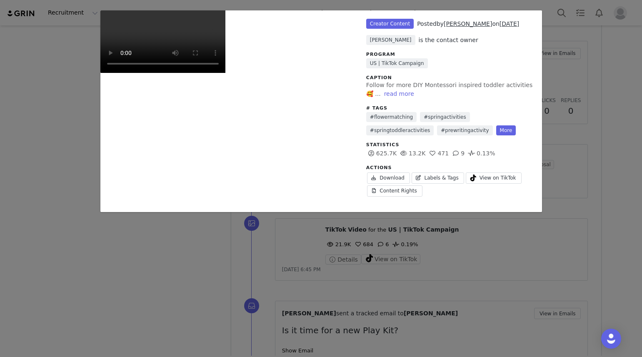
drag, startPoint x: 424, startPoint y: 330, endPoint x: 413, endPoint y: 326, distance: 11.9
click at [424, 329] on div "Unlabeled Creator Content Posted by Roxan Laserna on Apr 12, 2023 Anne-Sophie B…" at bounding box center [321, 178] width 642 height 357
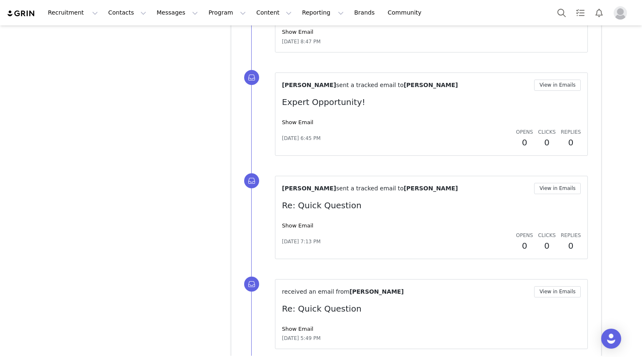
scroll to position [58671, 0]
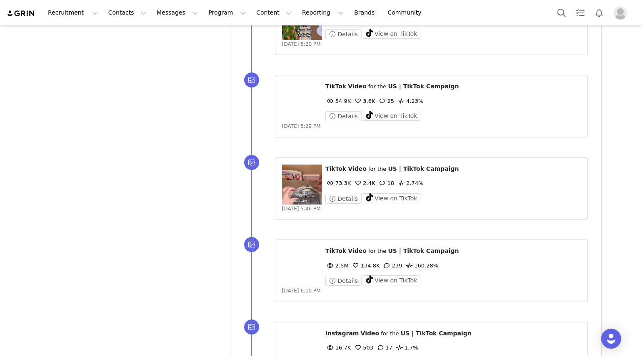
scroll to position [59664, 0]
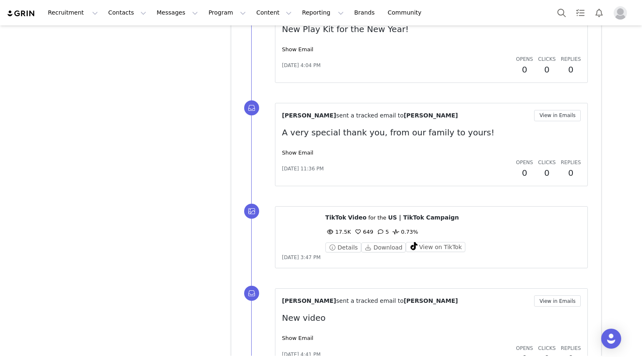
scroll to position [60630, 0]
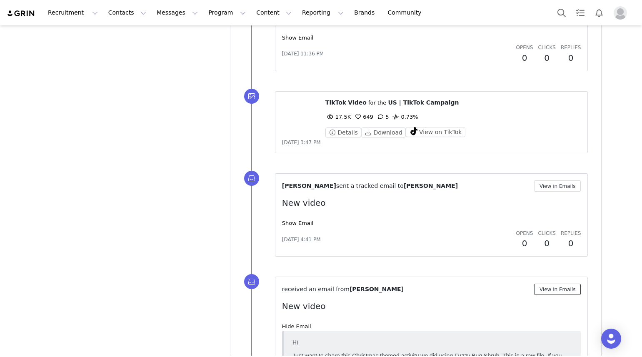
scroll to position [60750, 0]
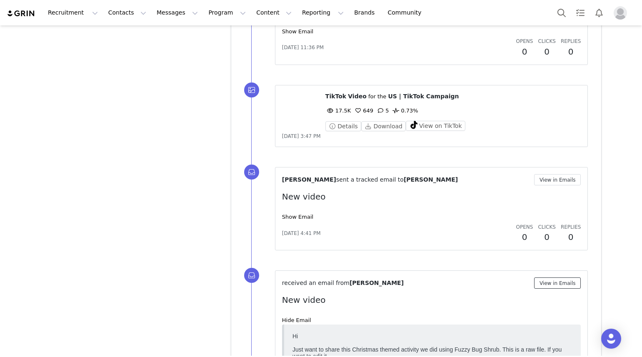
click at [555, 278] on button "View in Emails" at bounding box center [557, 283] width 47 height 11
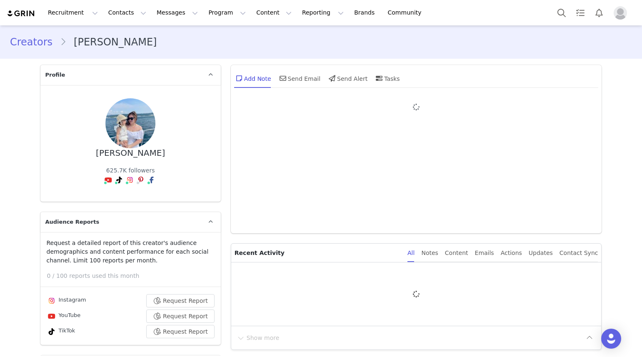
type input "+1 ([GEOGRAPHIC_DATA])"
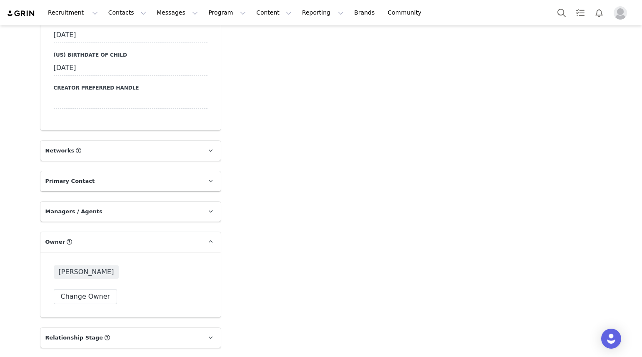
scroll to position [1105, 0]
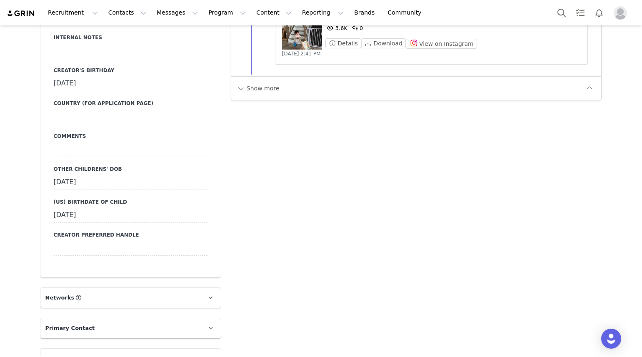
click at [258, 81] on div "Show more" at bounding box center [416, 88] width 371 height 24
click at [258, 87] on button "Show more" at bounding box center [258, 88] width 44 height 13
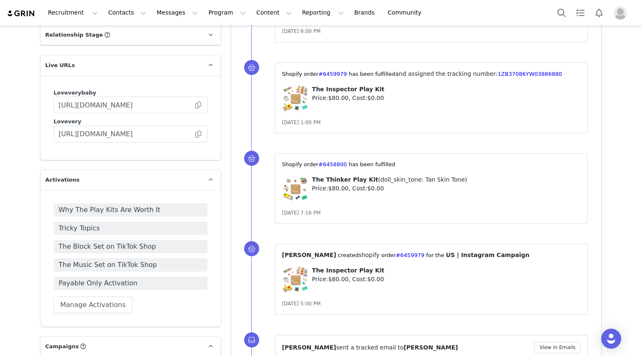
scroll to position [1817, 0]
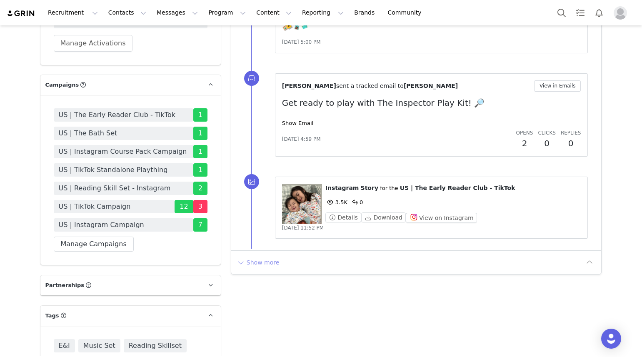
click at [258, 260] on button "Show more" at bounding box center [258, 262] width 44 height 13
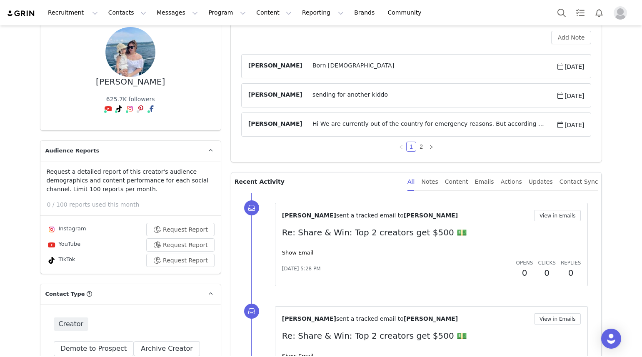
scroll to position [0, 0]
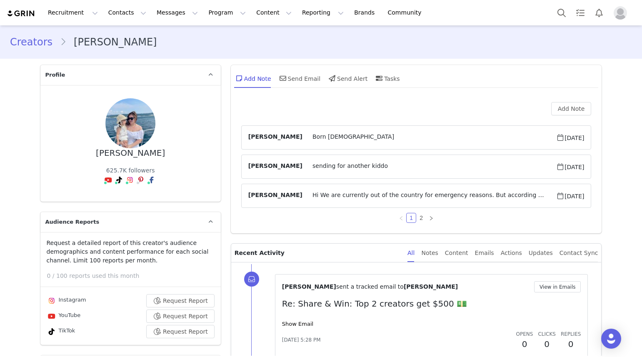
click at [477, 255] on div "All Notes Content Emails Actions Updates Contact Sync" at bounding box center [503, 253] width 190 height 19
click at [465, 255] on div "Content" at bounding box center [456, 253] width 23 height 19
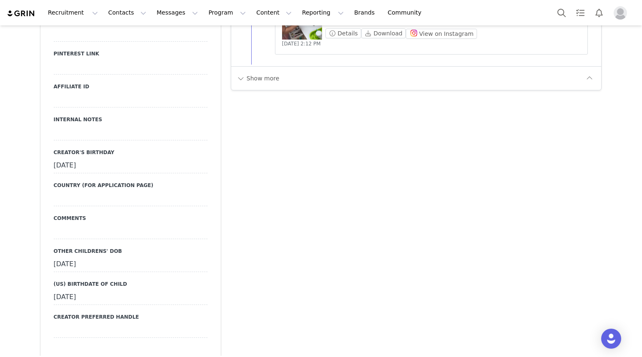
scroll to position [993, 0]
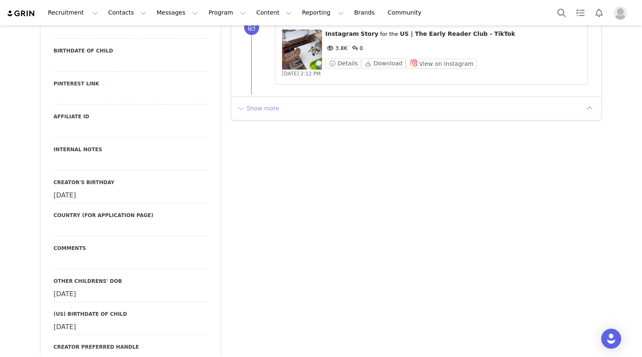
click at [251, 103] on button "Show more" at bounding box center [258, 108] width 44 height 13
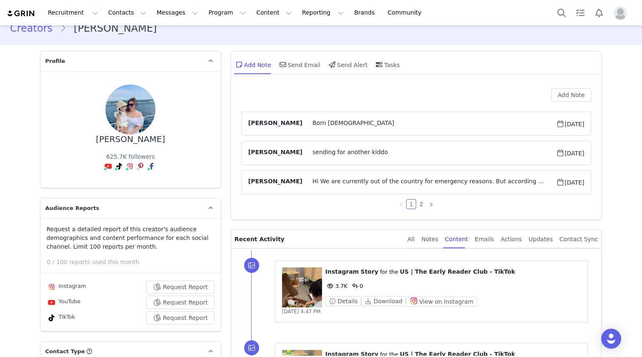
scroll to position [0, 0]
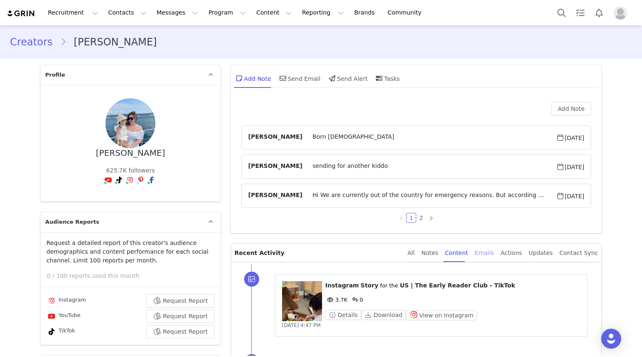
click at [493, 255] on div "Emails" at bounding box center [484, 253] width 19 height 19
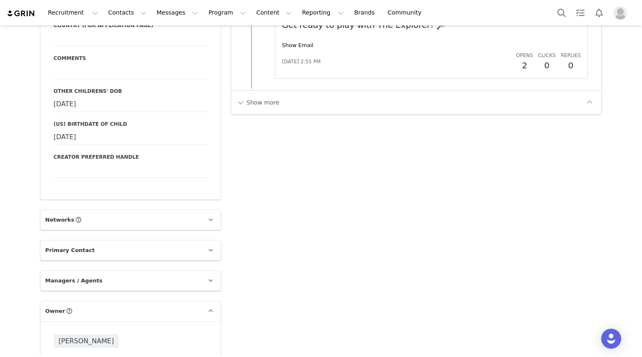
scroll to position [1185, 0]
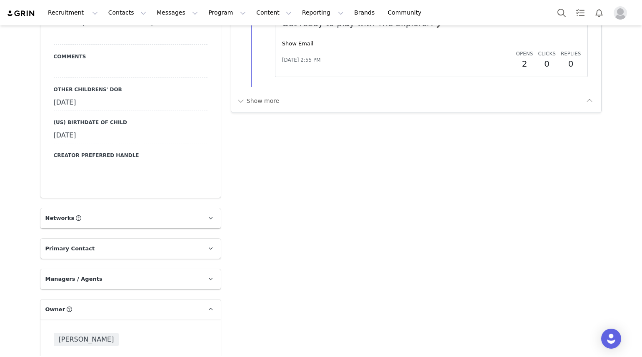
click at [269, 108] on div "Show more" at bounding box center [416, 101] width 371 height 24
click at [266, 101] on button "Show more" at bounding box center [258, 100] width 44 height 13
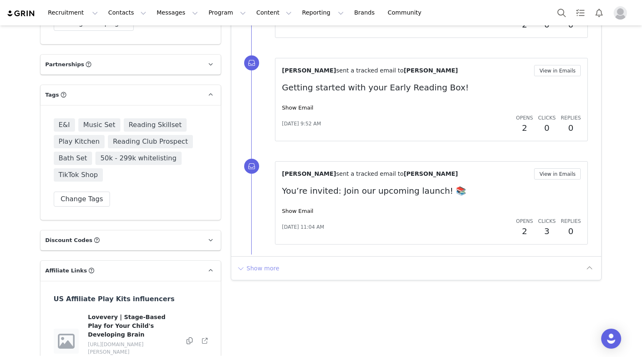
scroll to position [2043, 0]
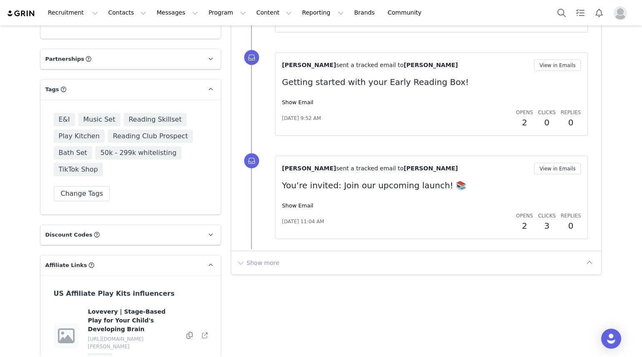
click at [246, 262] on button "Show more" at bounding box center [258, 262] width 44 height 13
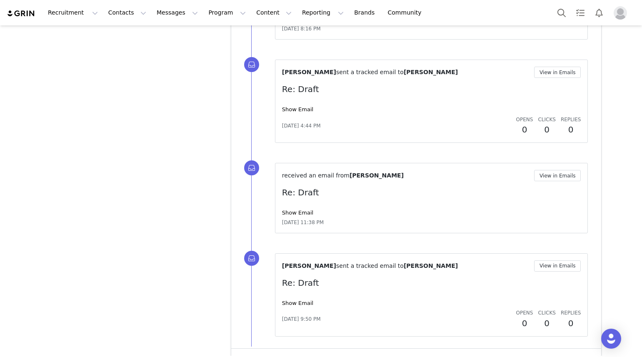
scroll to position [2963, 0]
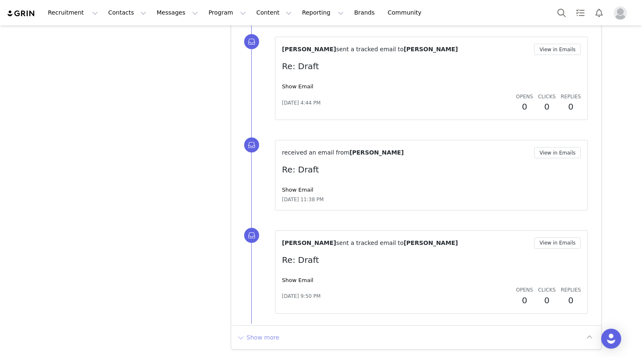
click at [236, 340] on button "Show more" at bounding box center [258, 337] width 44 height 13
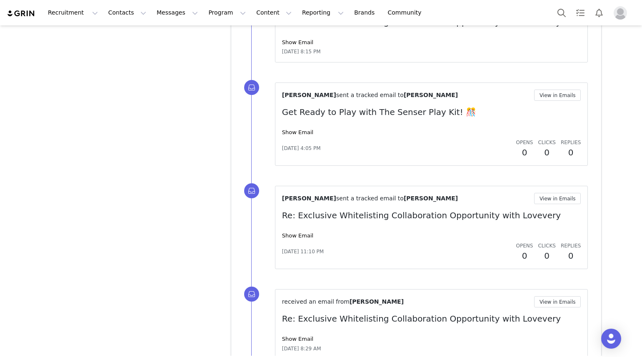
scroll to position [3958, 0]
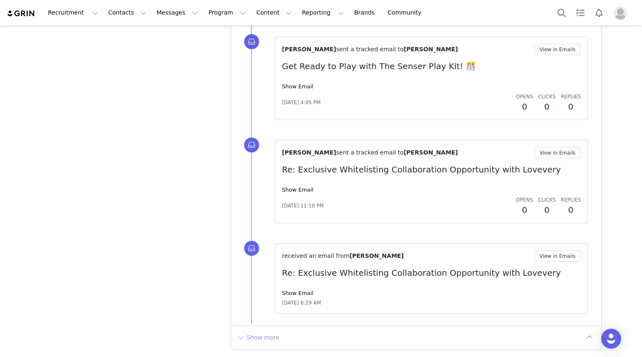
click at [258, 343] on button "Show more" at bounding box center [258, 337] width 44 height 13
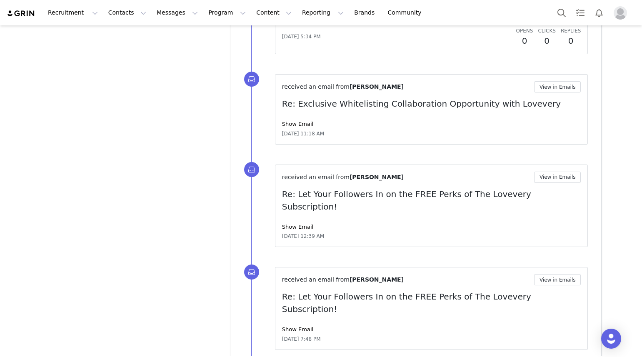
scroll to position [4926, 0]
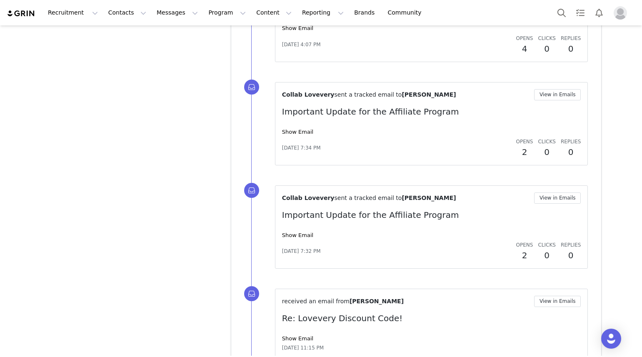
scroll to position [5934, 0]
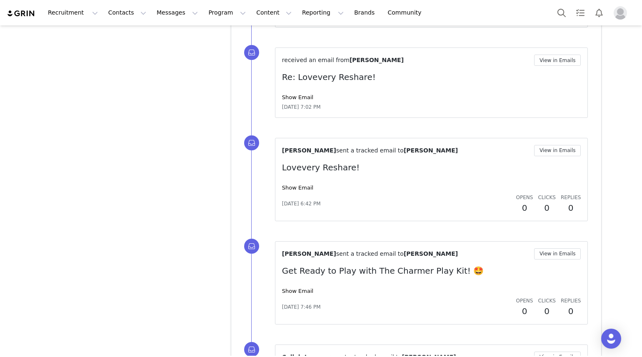
scroll to position [7936, 0]
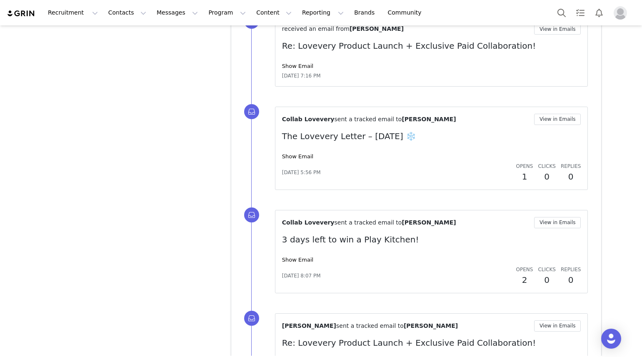
scroll to position [8943, 0]
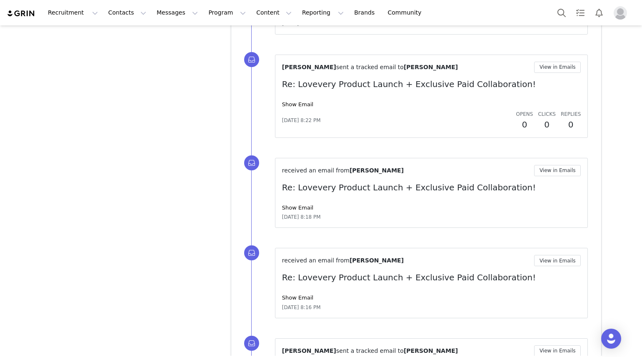
scroll to position [9911, 0]
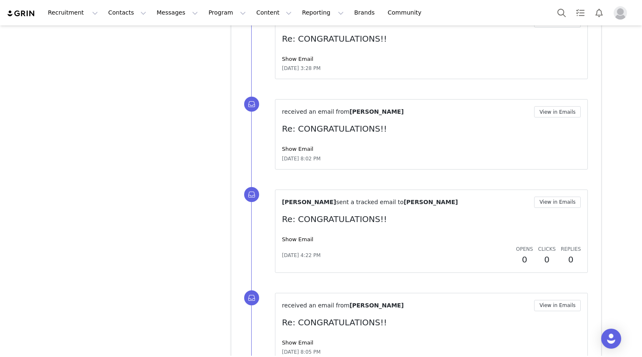
scroll to position [11835, 0]
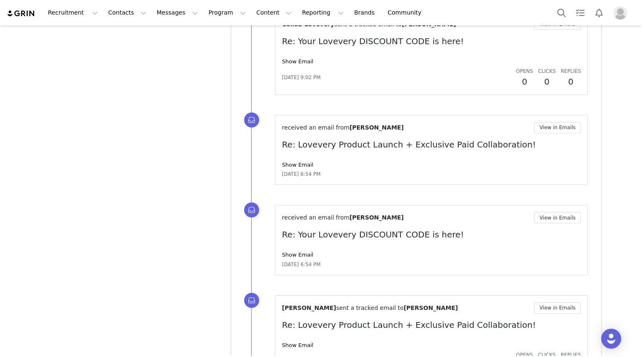
scroll to position [12816, 0]
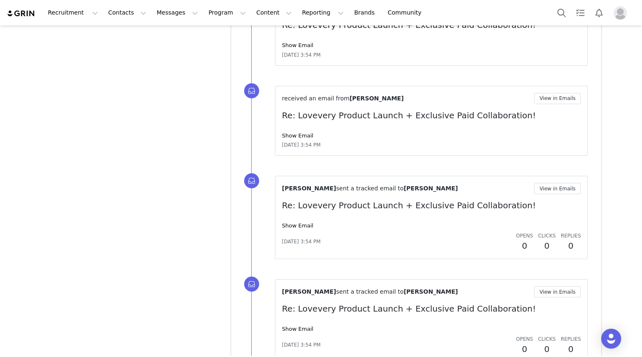
scroll to position [13797, 0]
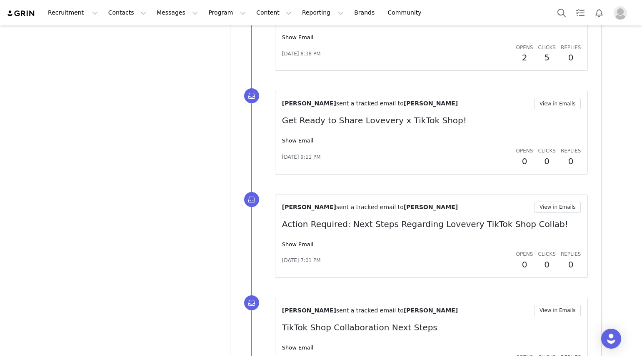
scroll to position [17735, 0]
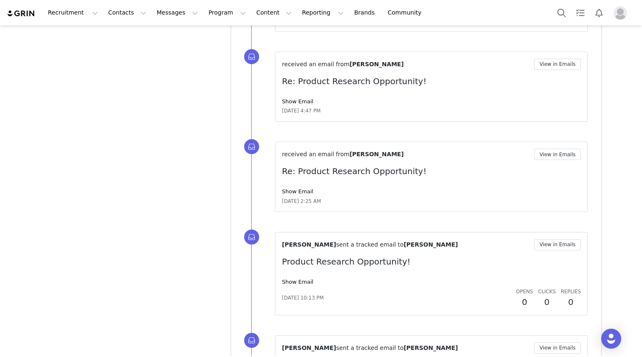
scroll to position [20653, 0]
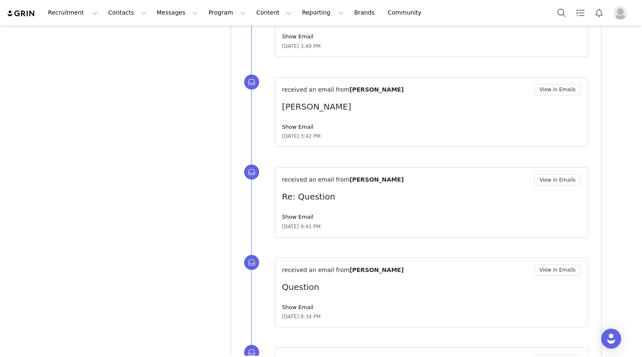
scroll to position [24591, 0]
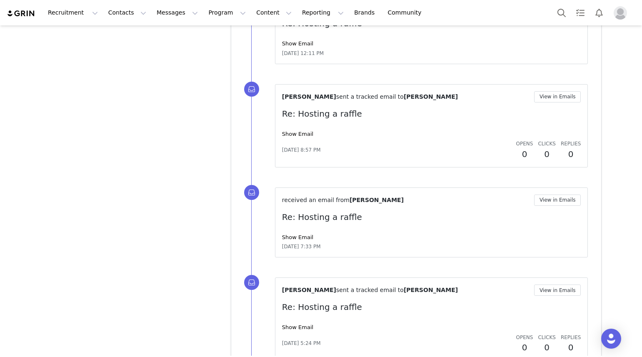
scroll to position [25573, 0]
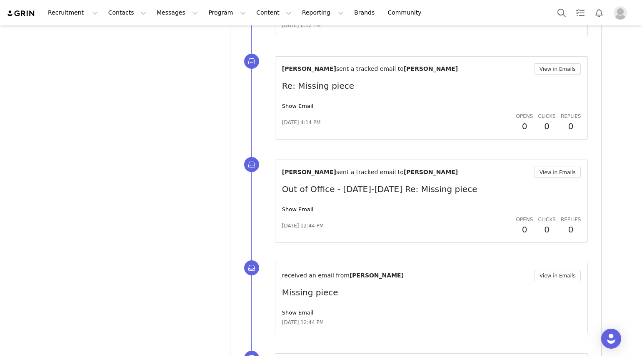
scroll to position [26554, 0]
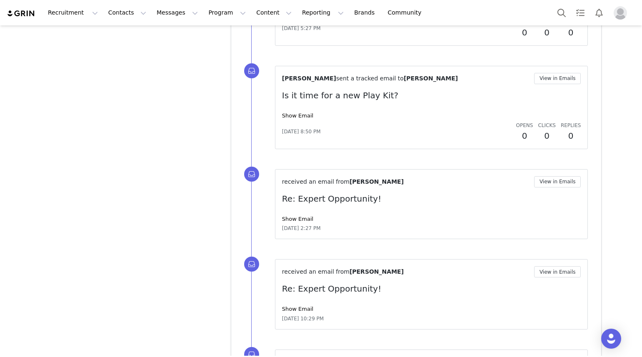
scroll to position [28529, 0]
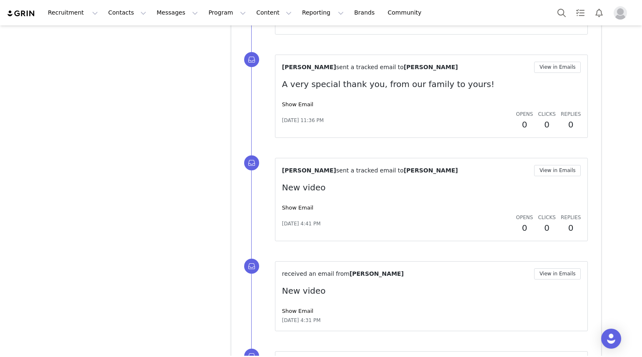
scroll to position [30465, 0]
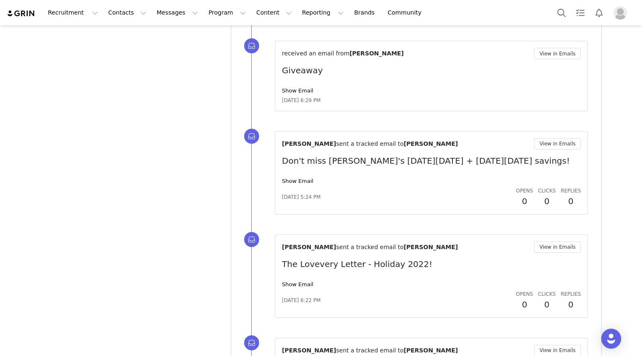
scroll to position [30456, 0]
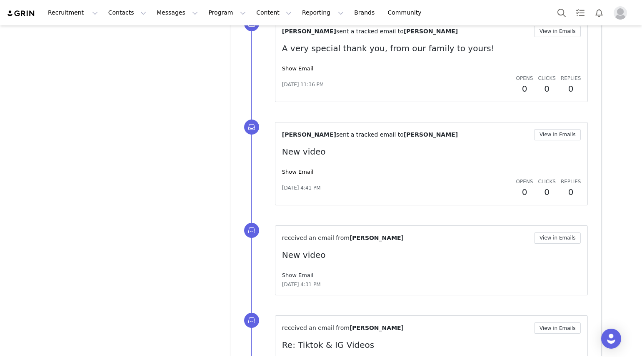
click at [297, 272] on link "Show Email" at bounding box center [297, 275] width 31 height 6
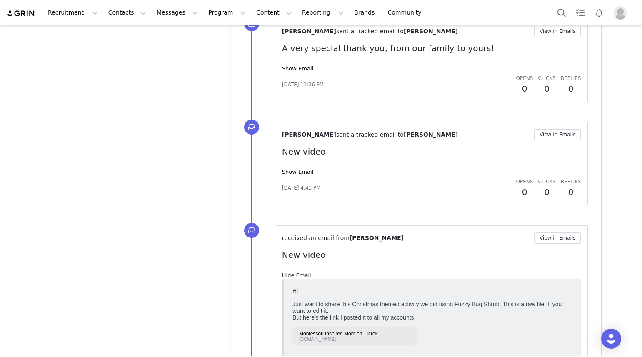
scroll to position [0, 0]
click at [346, 334] on font "Montessori Inspired Mom on TikTok" at bounding box center [338, 334] width 79 height 6
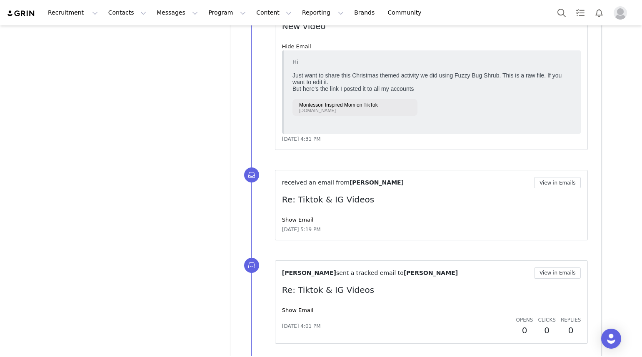
scroll to position [30686, 0]
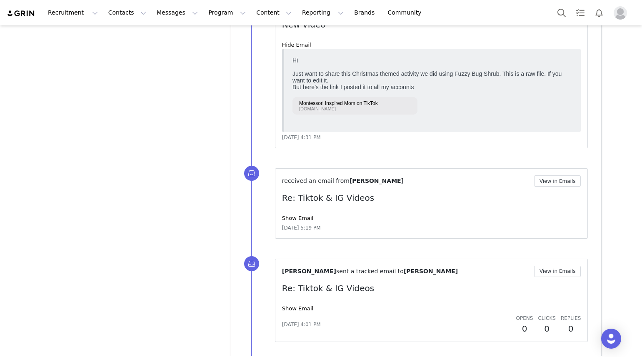
click at [294, 214] on div "Show Email" at bounding box center [431, 218] width 299 height 8
click at [299, 215] on link "Show Email" at bounding box center [297, 218] width 31 height 6
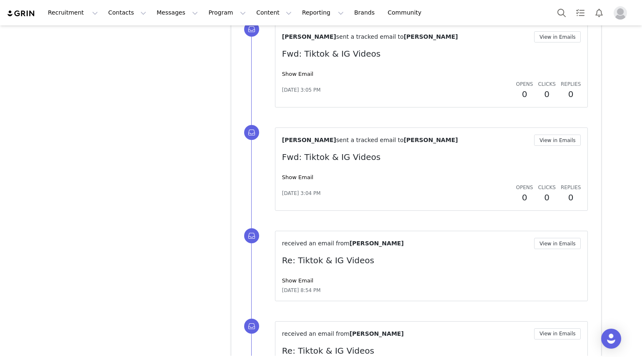
scroll to position [31622, 0]
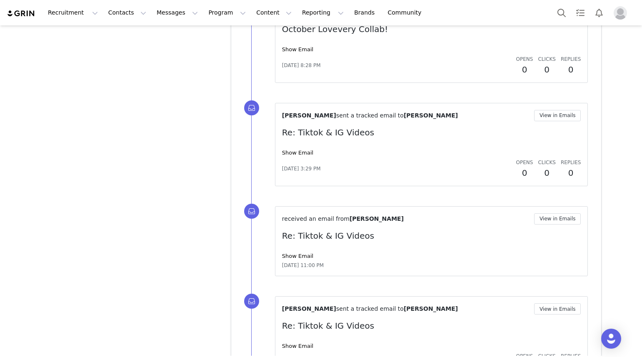
scroll to position [32617, 0]
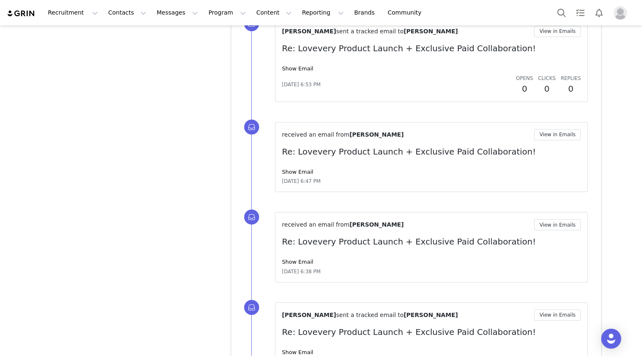
scroll to position [0, 0]
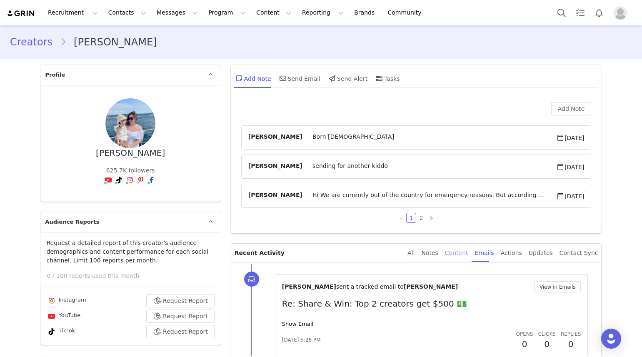
click at [468, 255] on div "Content" at bounding box center [456, 253] width 23 height 19
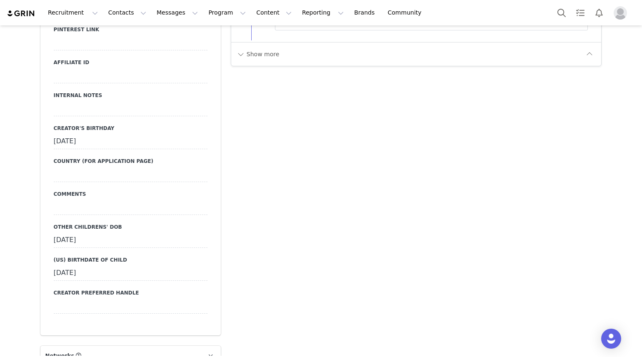
scroll to position [1048, 0]
click at [269, 57] on button "Show more" at bounding box center [258, 53] width 44 height 13
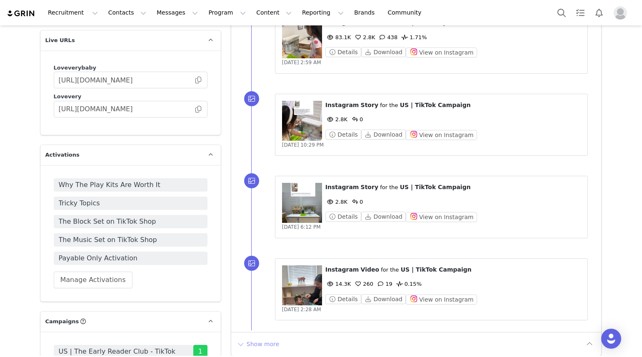
scroll to position [1752, 0]
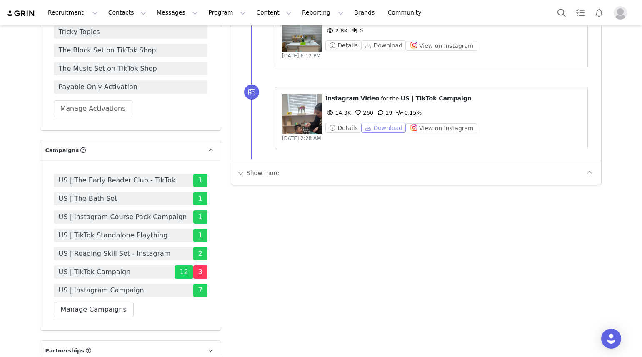
click at [385, 133] on button "Download" at bounding box center [383, 128] width 45 height 10
